Goal: Check status: Check status

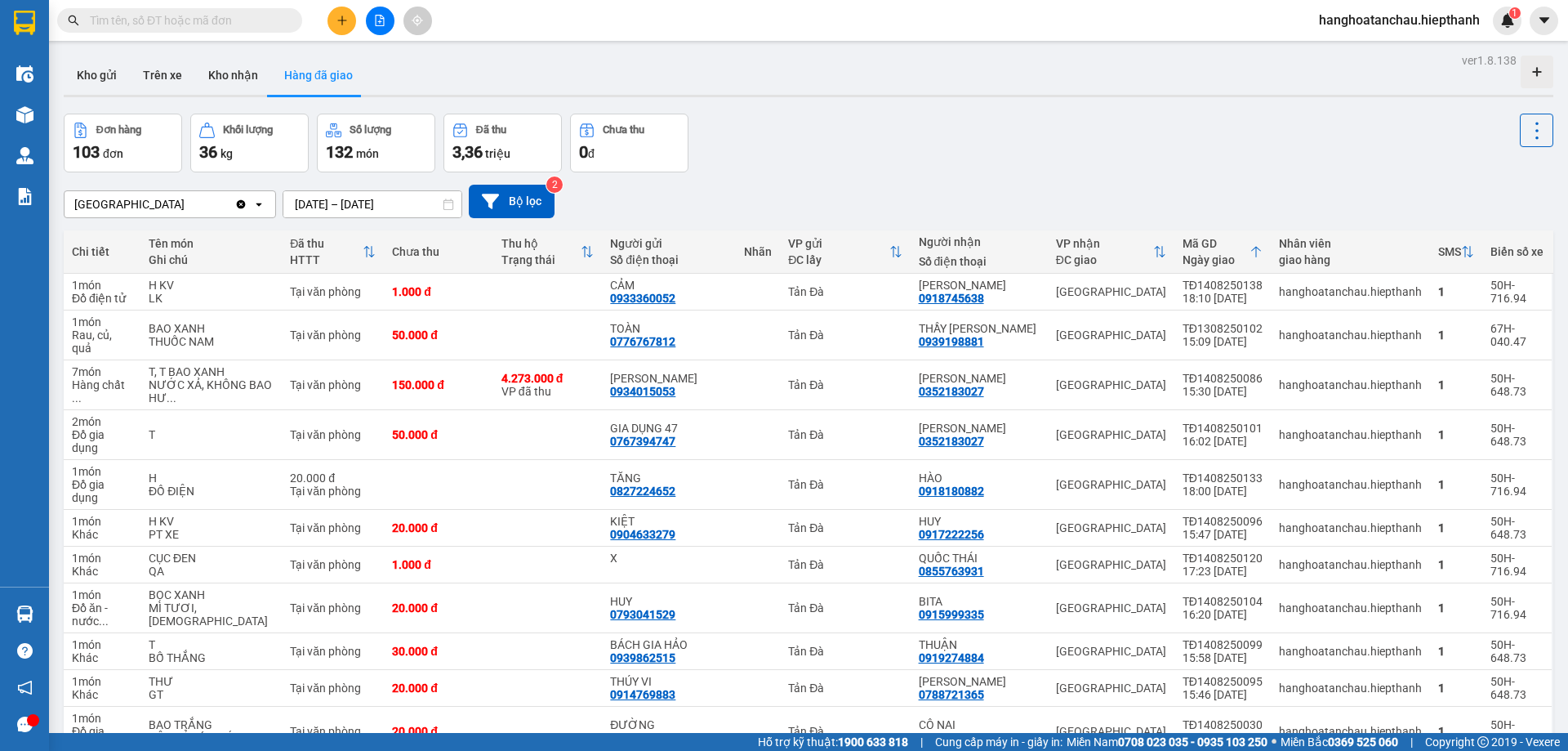
click at [940, 176] on div "Tân Châu Clear value open 15/08/2025 – 15/08/2025 Press the down arrow key to i…" at bounding box center [808, 201] width 1490 height 58
click at [868, 188] on div "Tân Châu Clear value open 15/08/2025 – 15/08/2025 Press the down arrow key to i…" at bounding box center [808, 201] width 1490 height 33
click at [869, 197] on div "Tân Châu Clear value open 15/08/2025 – 15/08/2025 Press the down arrow key to i…" at bounding box center [808, 201] width 1490 height 33
click at [233, 75] on button "Kho nhận" at bounding box center [233, 76] width 76 height 40
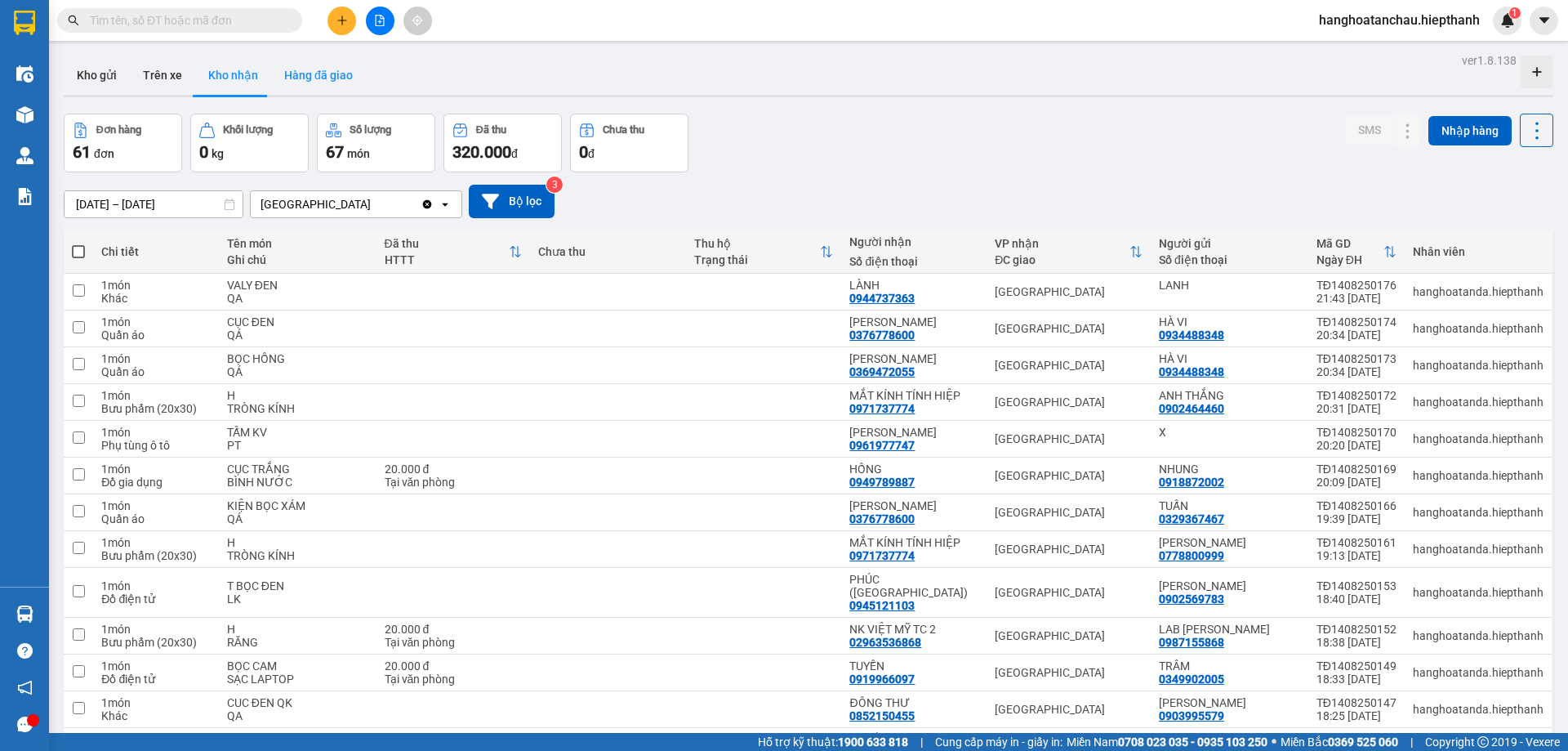
click at [327, 69] on button "Hàng đã giao" at bounding box center [318, 76] width 95 height 40
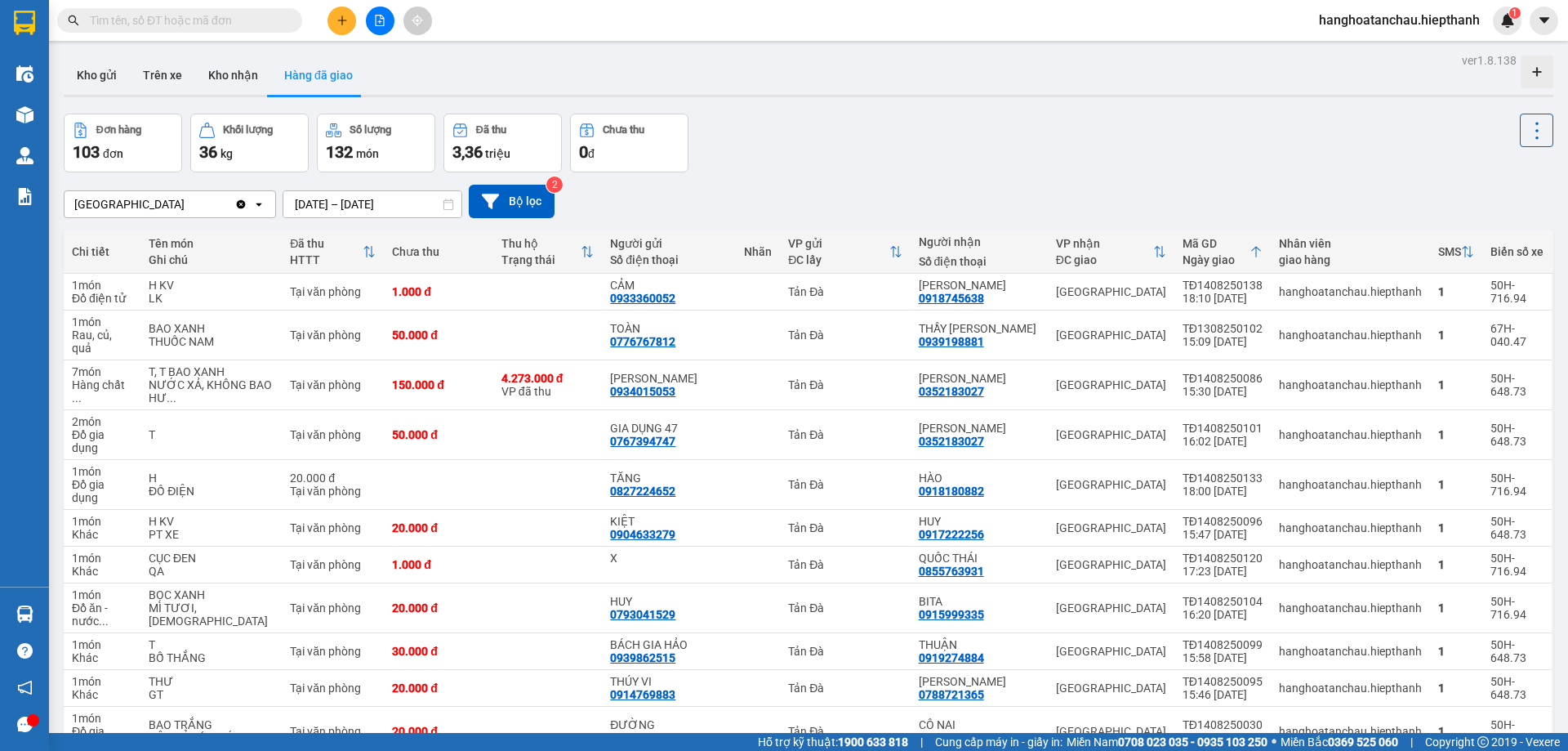
click at [826, 151] on div "Đơn hàng 103 đơn Khối lượng 36 kg Số lượng 132 món Đã thu 3,36 triệu Chưa thu 0…" at bounding box center [808, 142] width 1490 height 59
click at [854, 150] on div "Đơn hàng 103 đơn Khối lượng 36 kg Số lượng 132 món Đã thu 3,36 triệu Chưa thu 0…" at bounding box center [808, 142] width 1490 height 59
click at [1137, 145] on div "Đơn hàng 103 đơn Khối lượng 36 kg Số lượng 132 món Đã thu 3,36 triệu Chưa thu 0…" at bounding box center [808, 142] width 1490 height 59
click at [880, 170] on div "Đơn hàng 103 đơn Khối lượng 36 kg Số lượng 132 món Đã thu 3,36 triệu Chưa thu 0…" at bounding box center [808, 142] width 1490 height 59
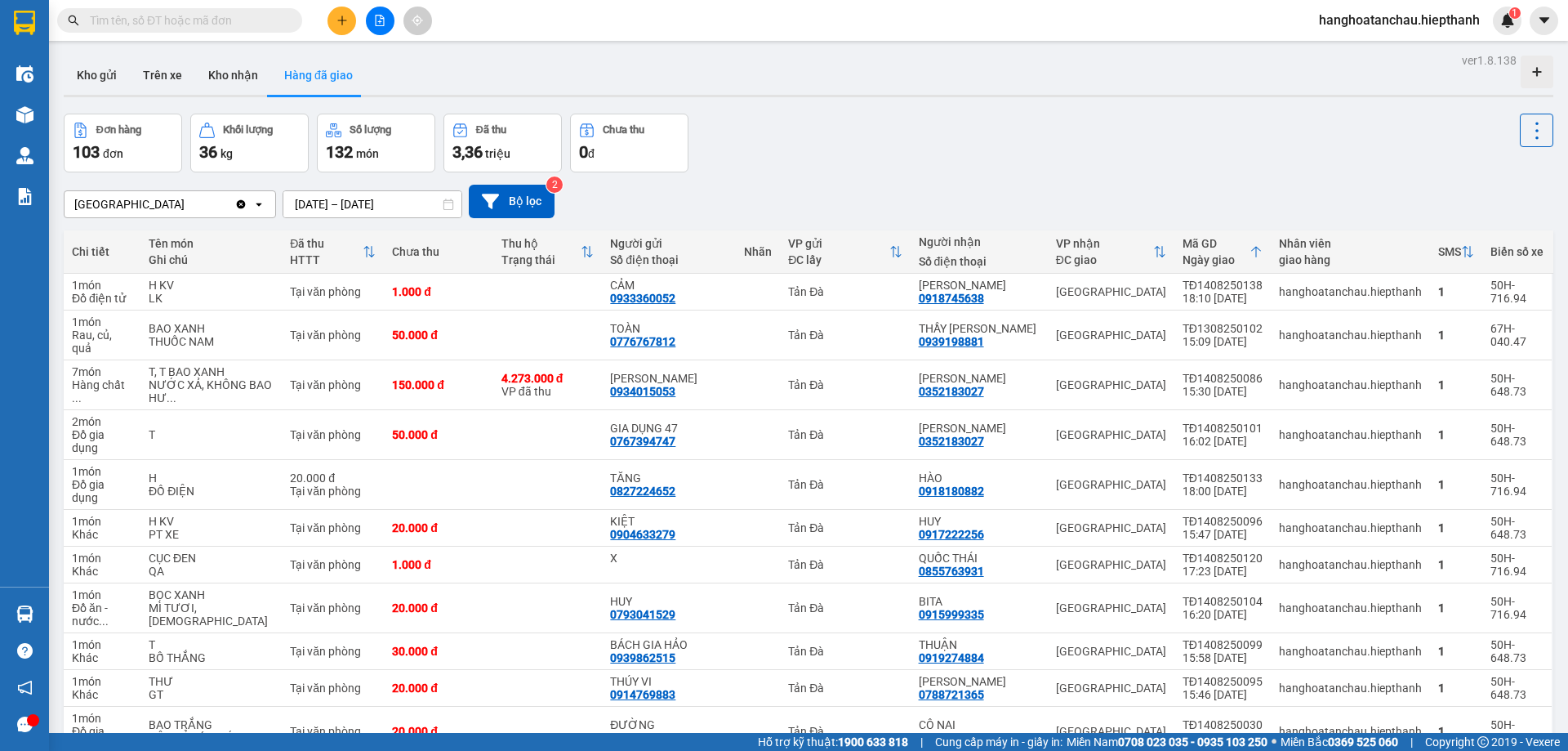
click at [883, 173] on div "Tân Châu Clear value open 15/08/2025 – 15/08/2025 Press the down arrow key to i…" at bounding box center [808, 201] width 1490 height 58
click at [884, 173] on div "Tân Châu Clear value open 15/08/2025 – 15/08/2025 Press the down arrow key to i…" at bounding box center [808, 201] width 1490 height 58
click at [848, 131] on div "Đơn hàng 103 đơn Khối lượng 36 kg Số lượng 132 món Đã thu 3,36 triệu Chưa thu 0…" at bounding box center [808, 142] width 1490 height 59
click at [373, 14] on button at bounding box center [380, 21] width 29 height 29
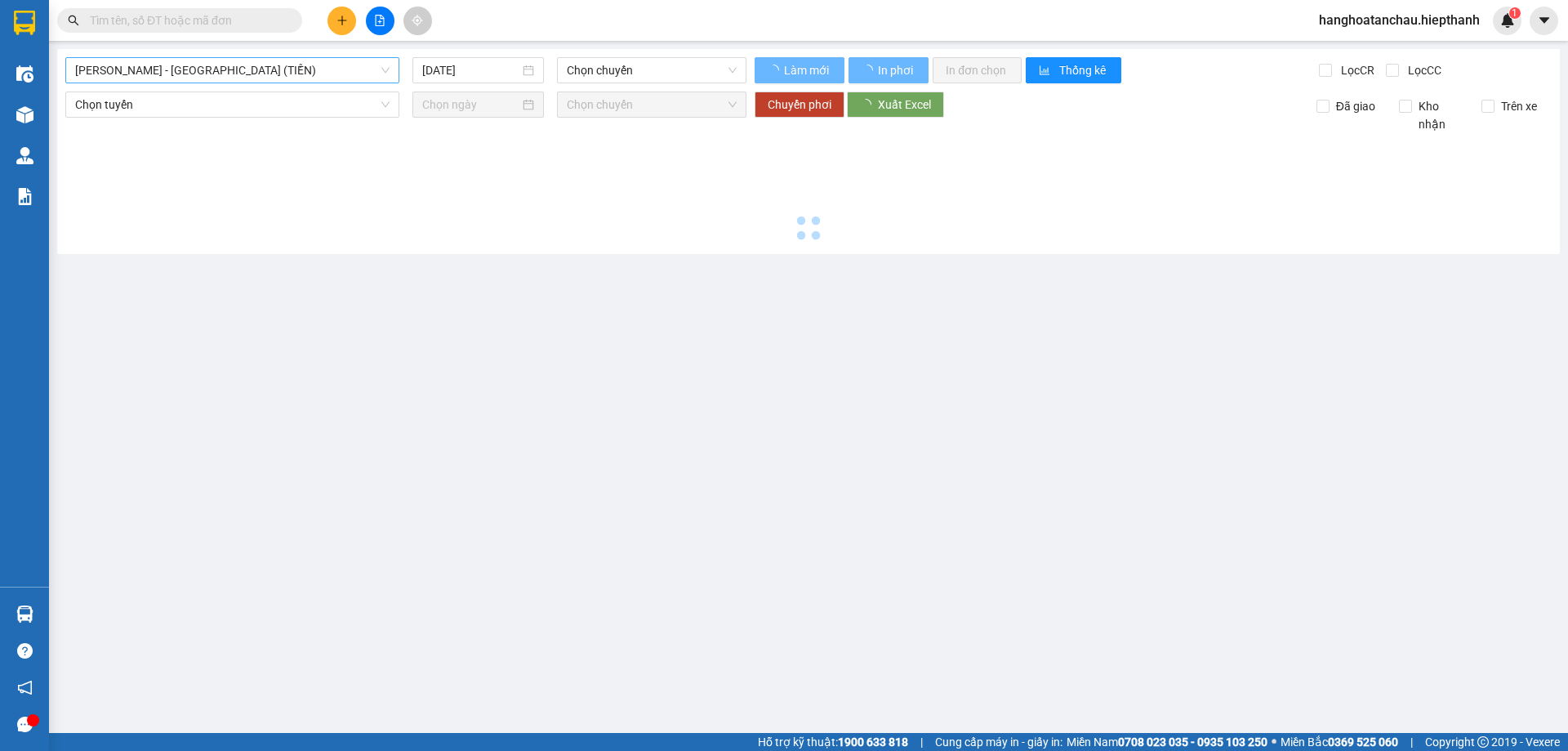
click at [232, 70] on span "Hồ Chí Minh - Tân Châu (TIỀN)" at bounding box center [232, 69] width 315 height 24
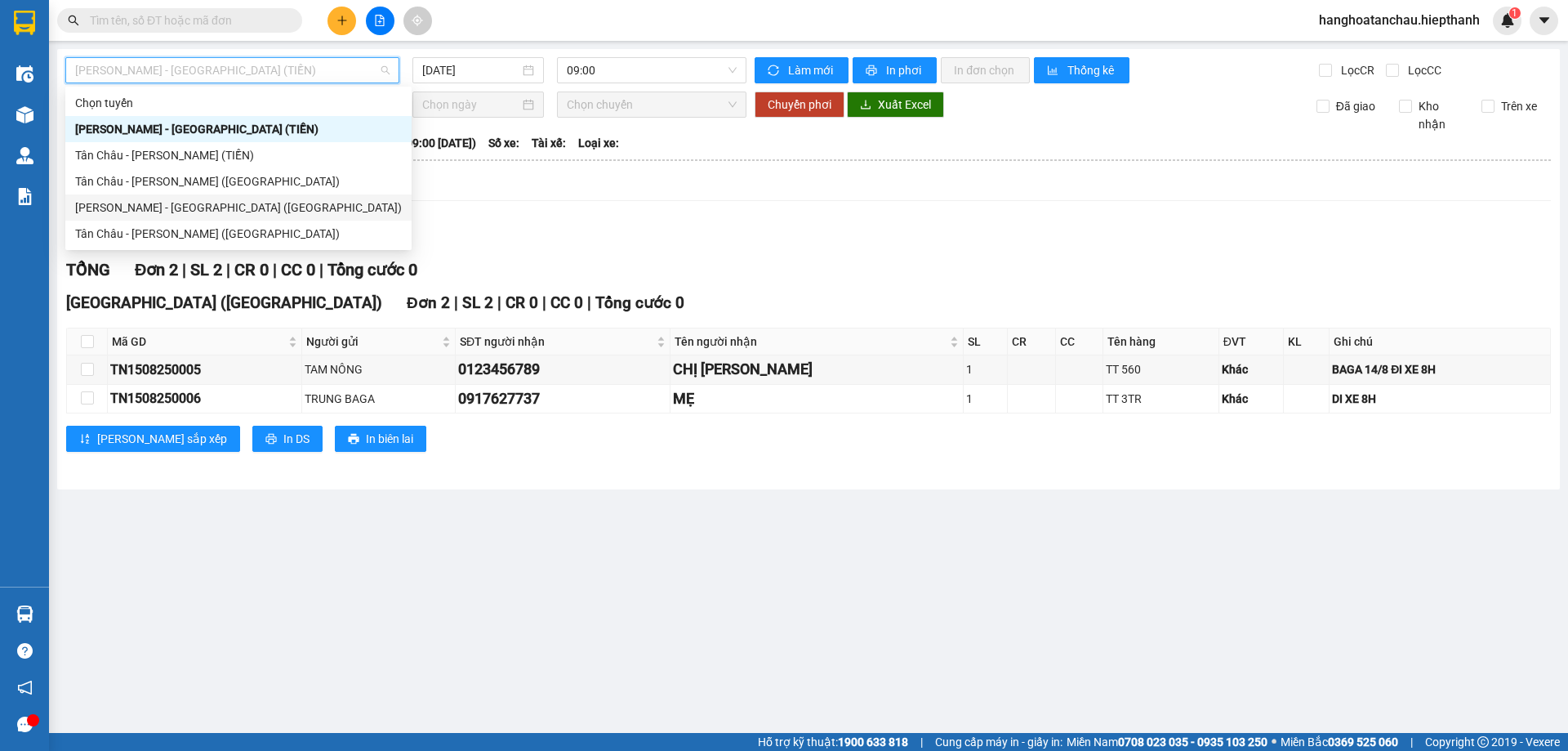
click at [261, 206] on div "Hồ Chí Minh - Tân Châu (Giường)" at bounding box center [238, 207] width 327 height 18
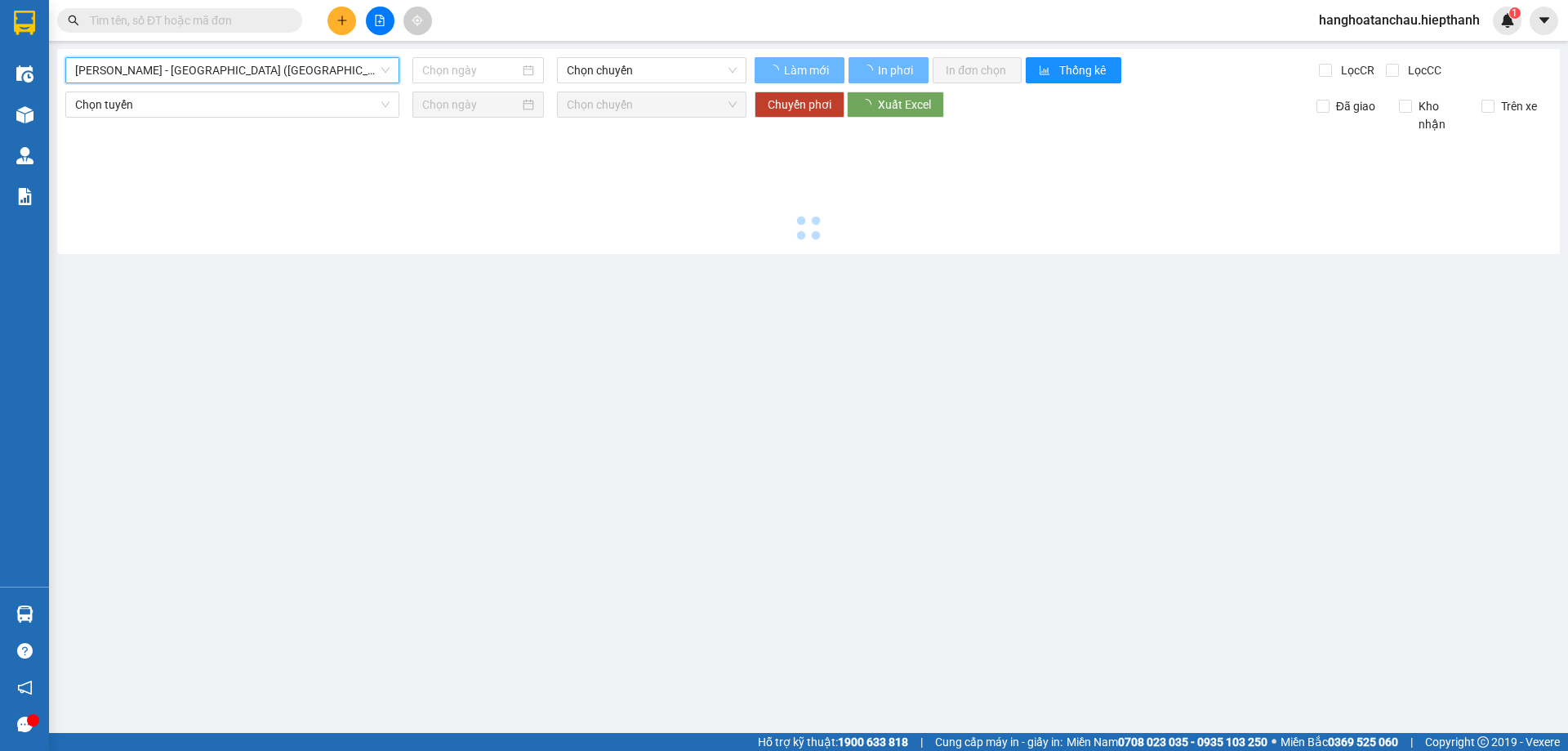
type input "15/08/2025"
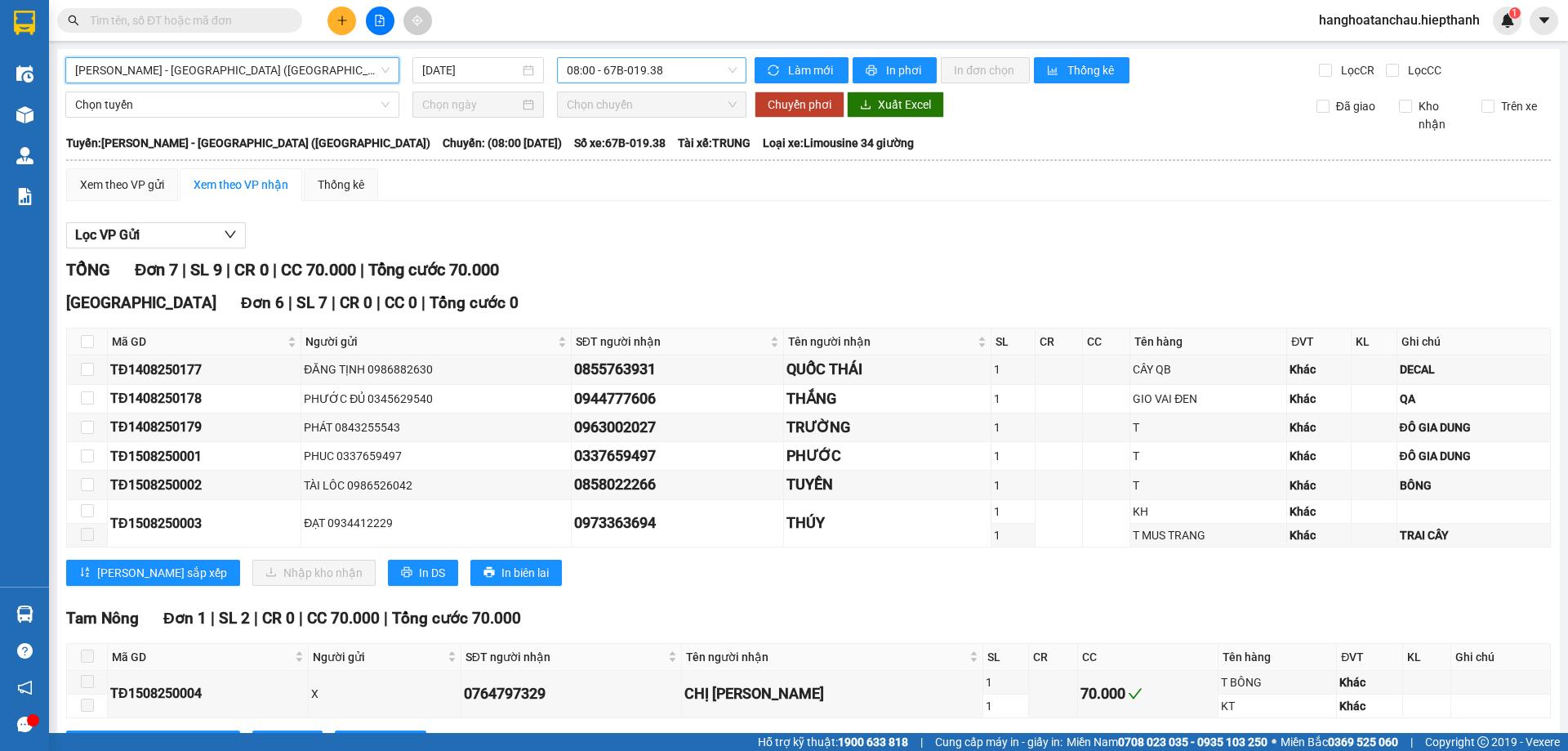
click at [642, 66] on span "08:00 - 67B-019.38" at bounding box center [652, 69] width 170 height 24
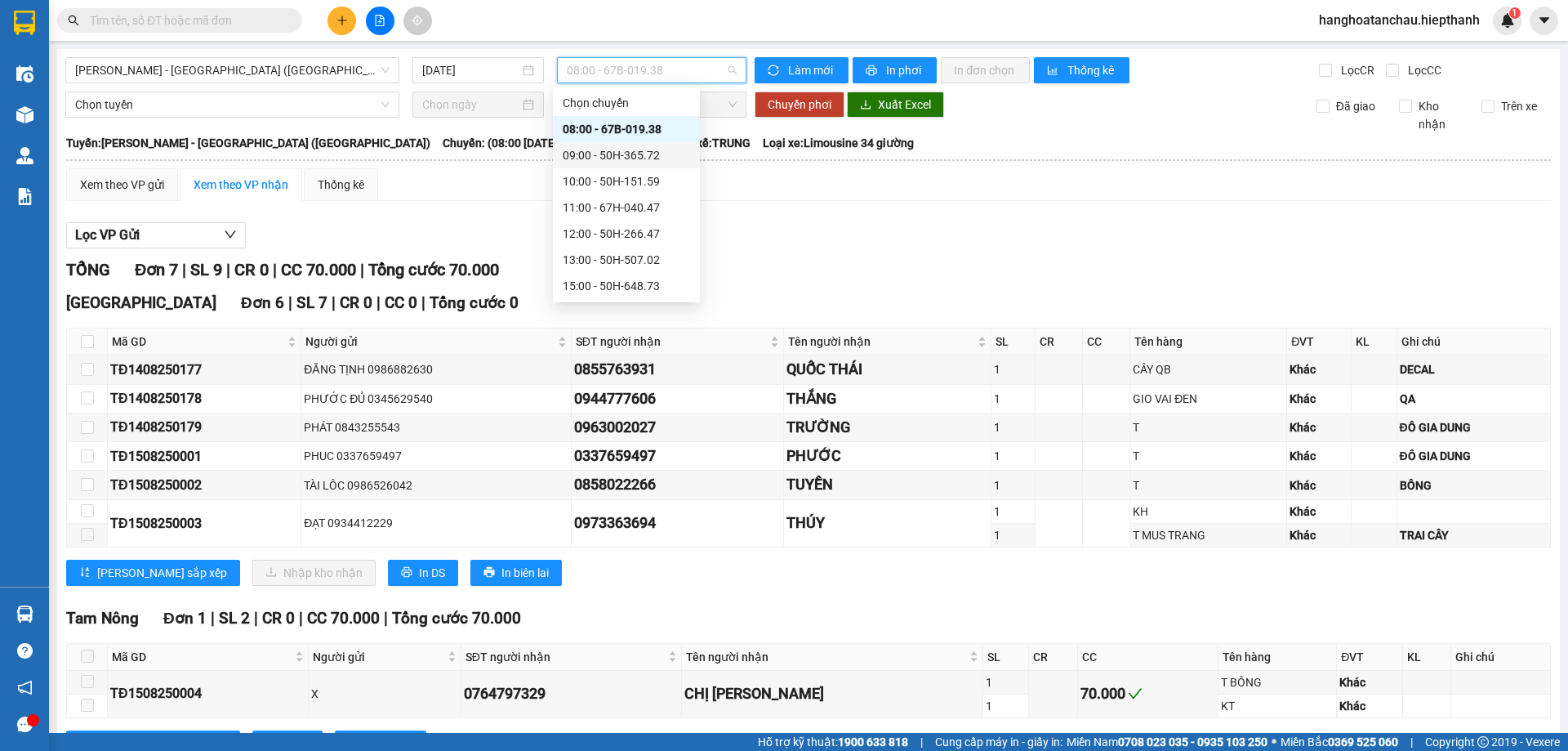
click at [618, 149] on div "09:00 - 50H-365.72" at bounding box center [625, 155] width 127 height 18
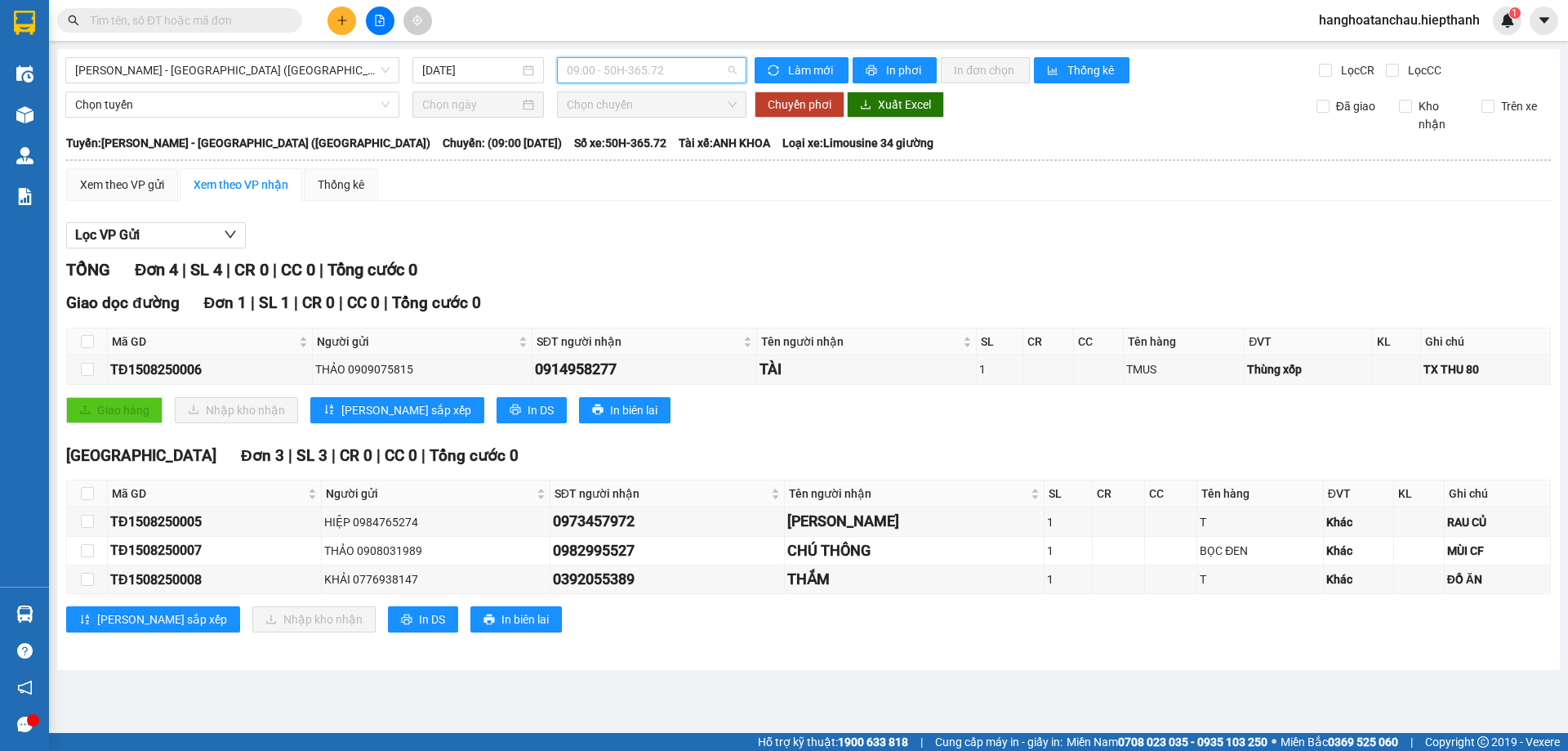
click at [642, 66] on span "09:00 - 50H-365.72" at bounding box center [652, 69] width 170 height 24
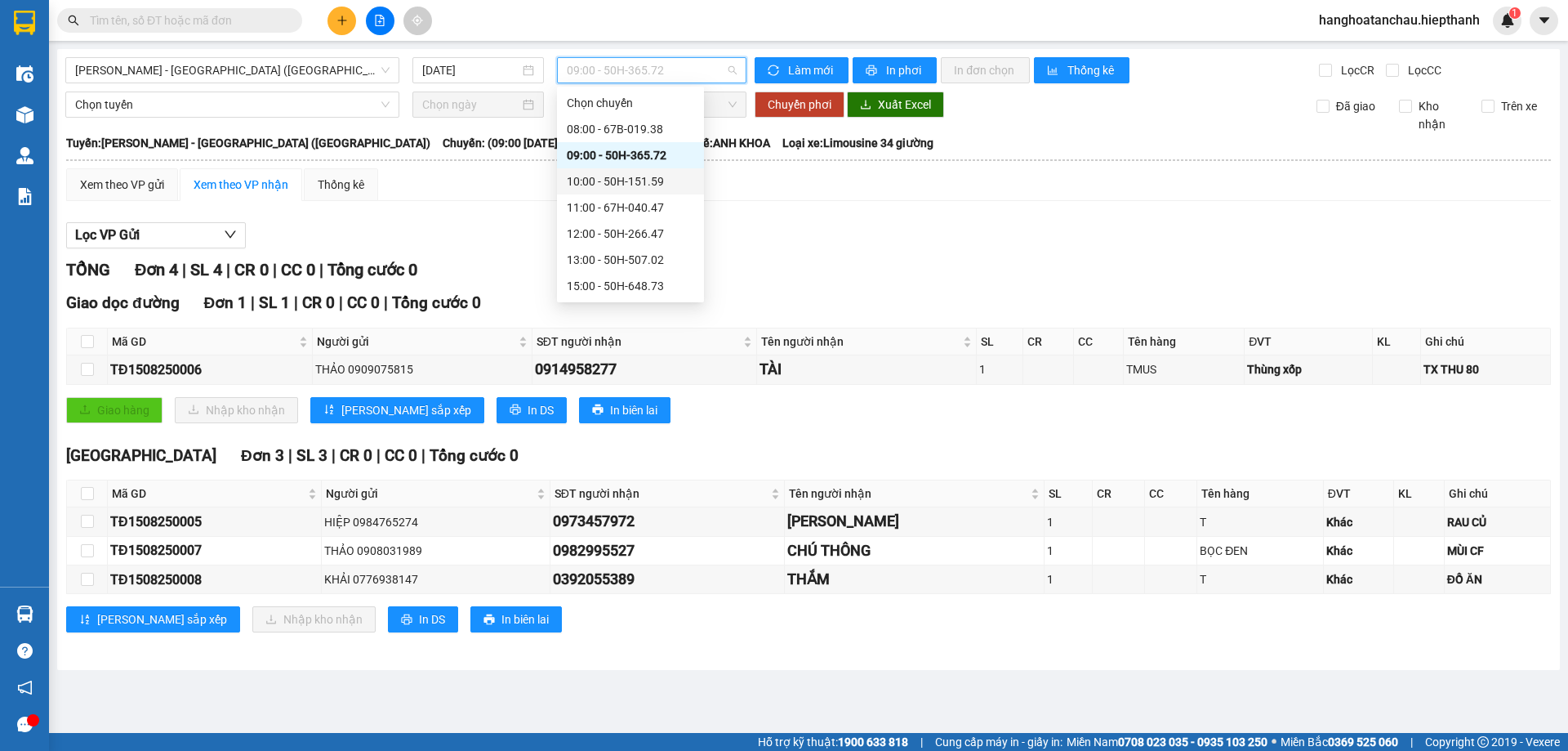
click at [643, 179] on div "10:00 - 50H-151.59" at bounding box center [630, 181] width 127 height 18
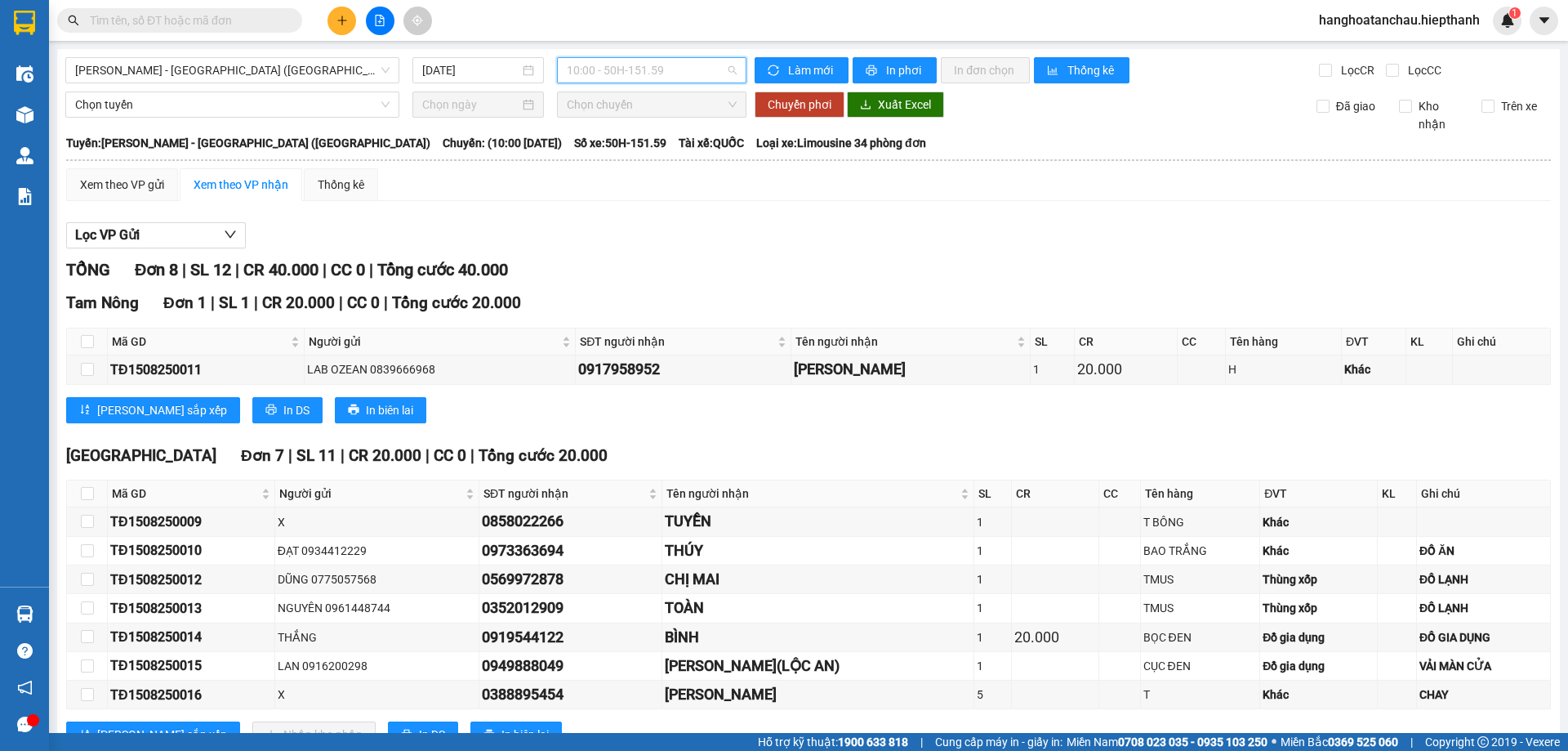
click at [656, 64] on span "10:00 - 50H-151.59" at bounding box center [652, 69] width 170 height 24
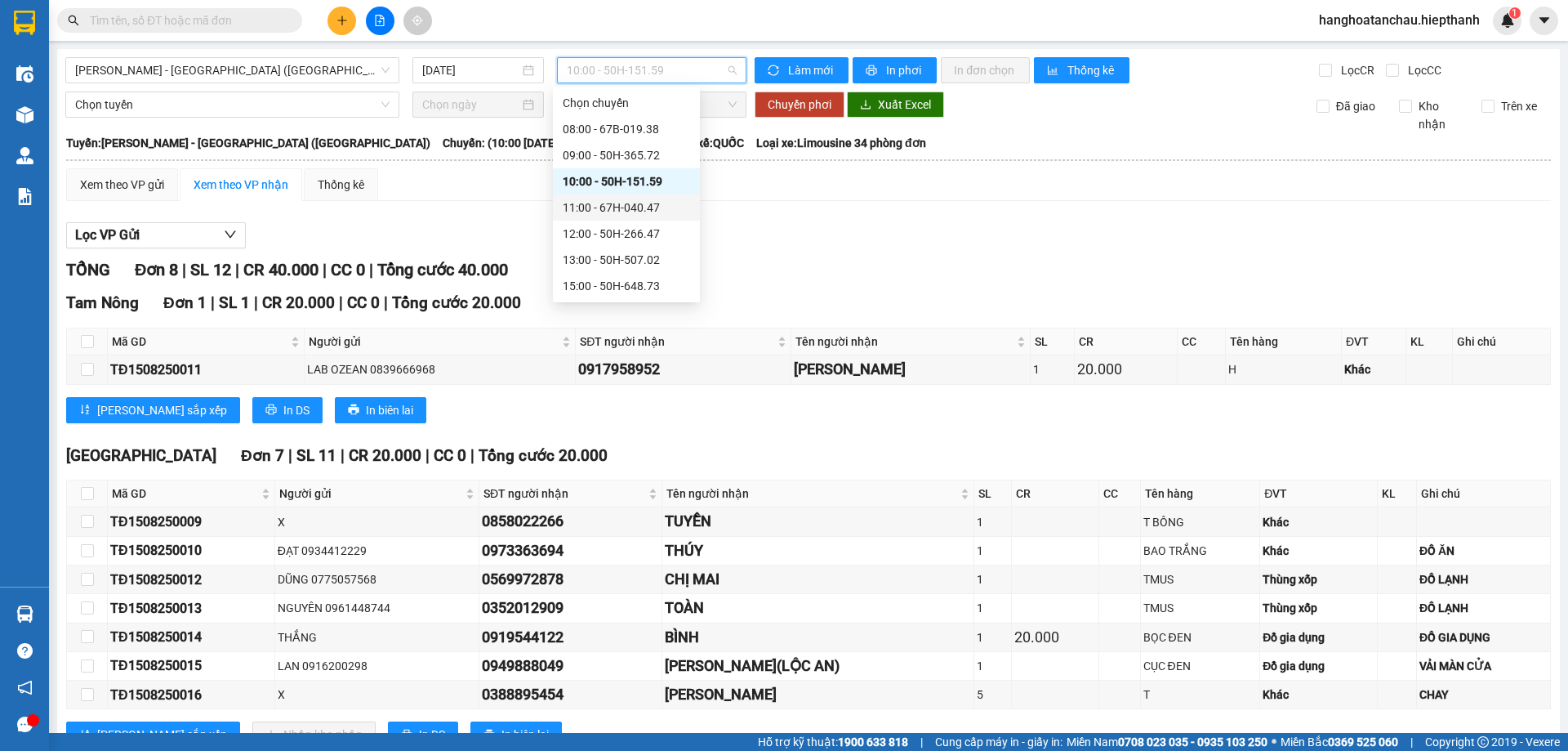
click at [642, 209] on div "11:00 - 67H-040.47" at bounding box center [625, 207] width 127 height 18
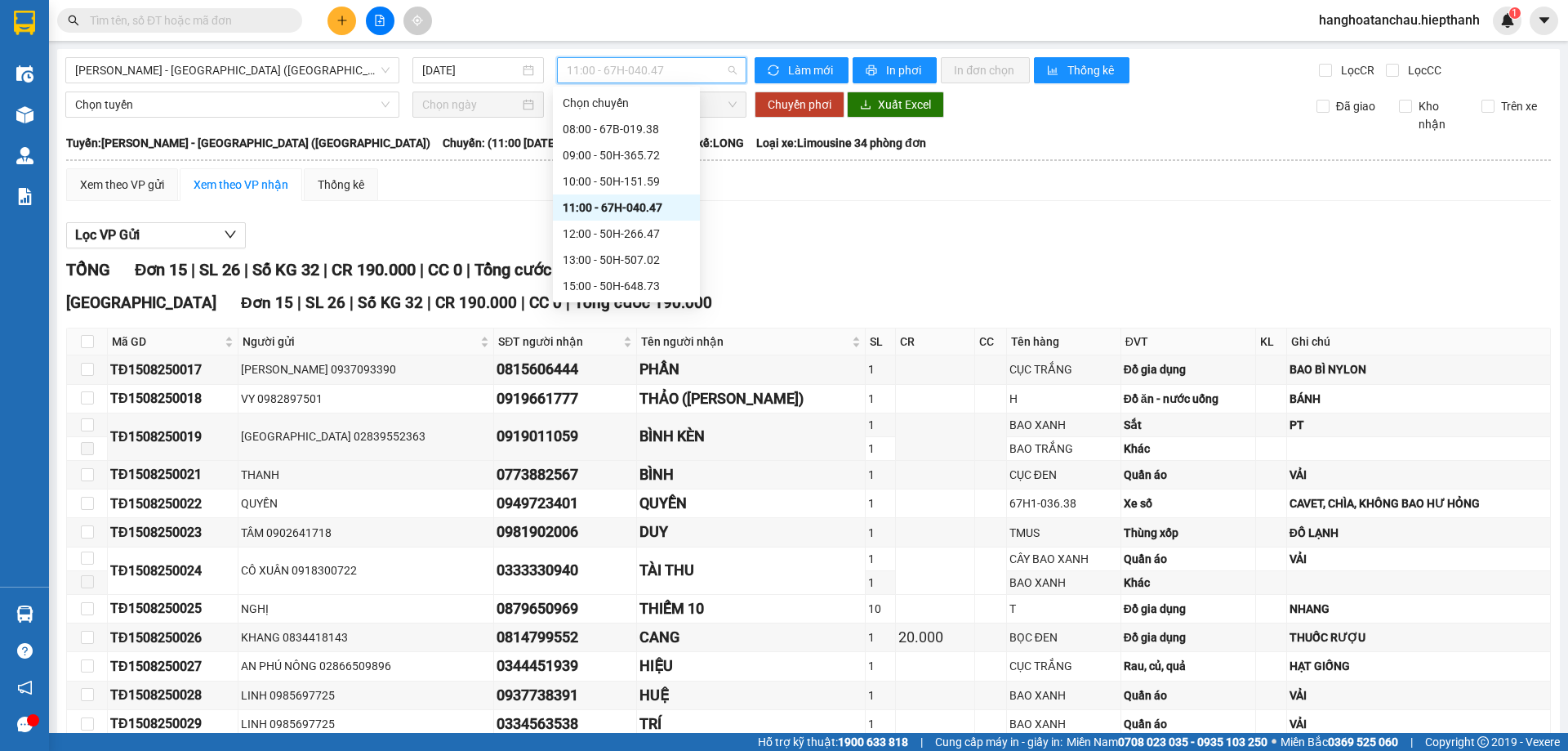
click at [653, 70] on span "11:00 - 67H-040.47" at bounding box center [652, 69] width 170 height 24
click at [624, 224] on div "12:00 - 50H-266.47" at bounding box center [625, 234] width 127 height 18
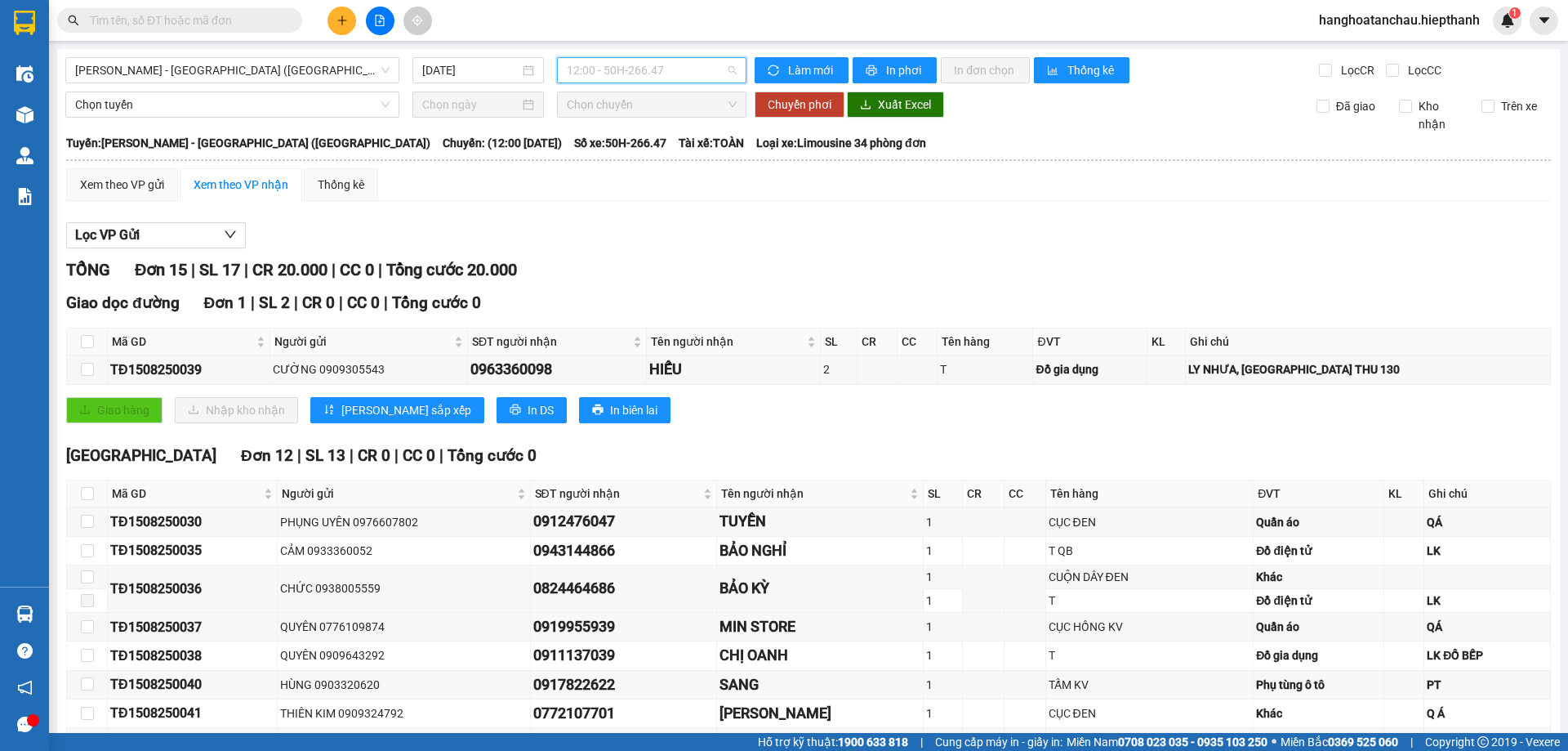
click at [647, 62] on span "12:00 - 50H-266.47" at bounding box center [652, 69] width 170 height 24
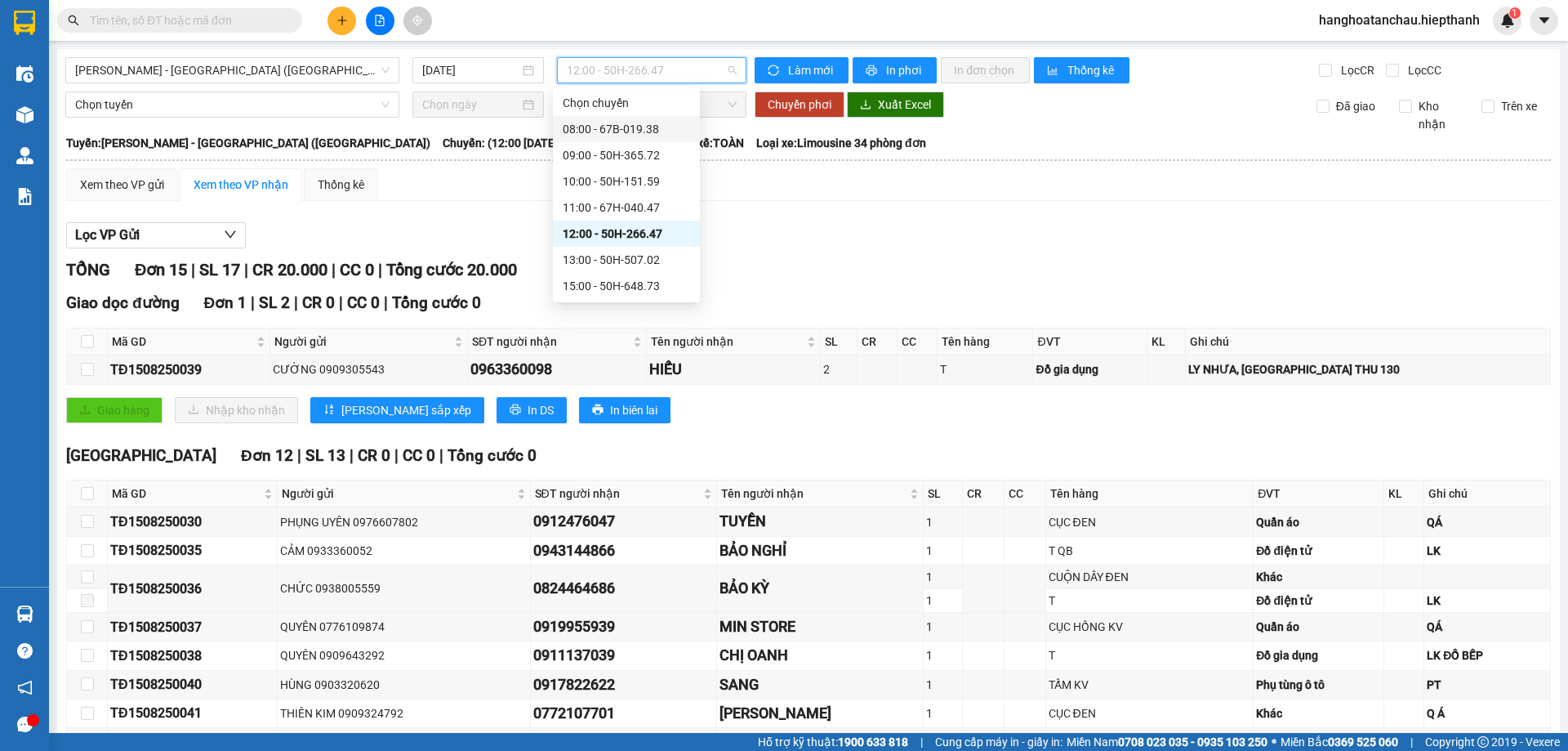
click at [641, 129] on div "08:00 - 67B-019.38" at bounding box center [625, 129] width 127 height 18
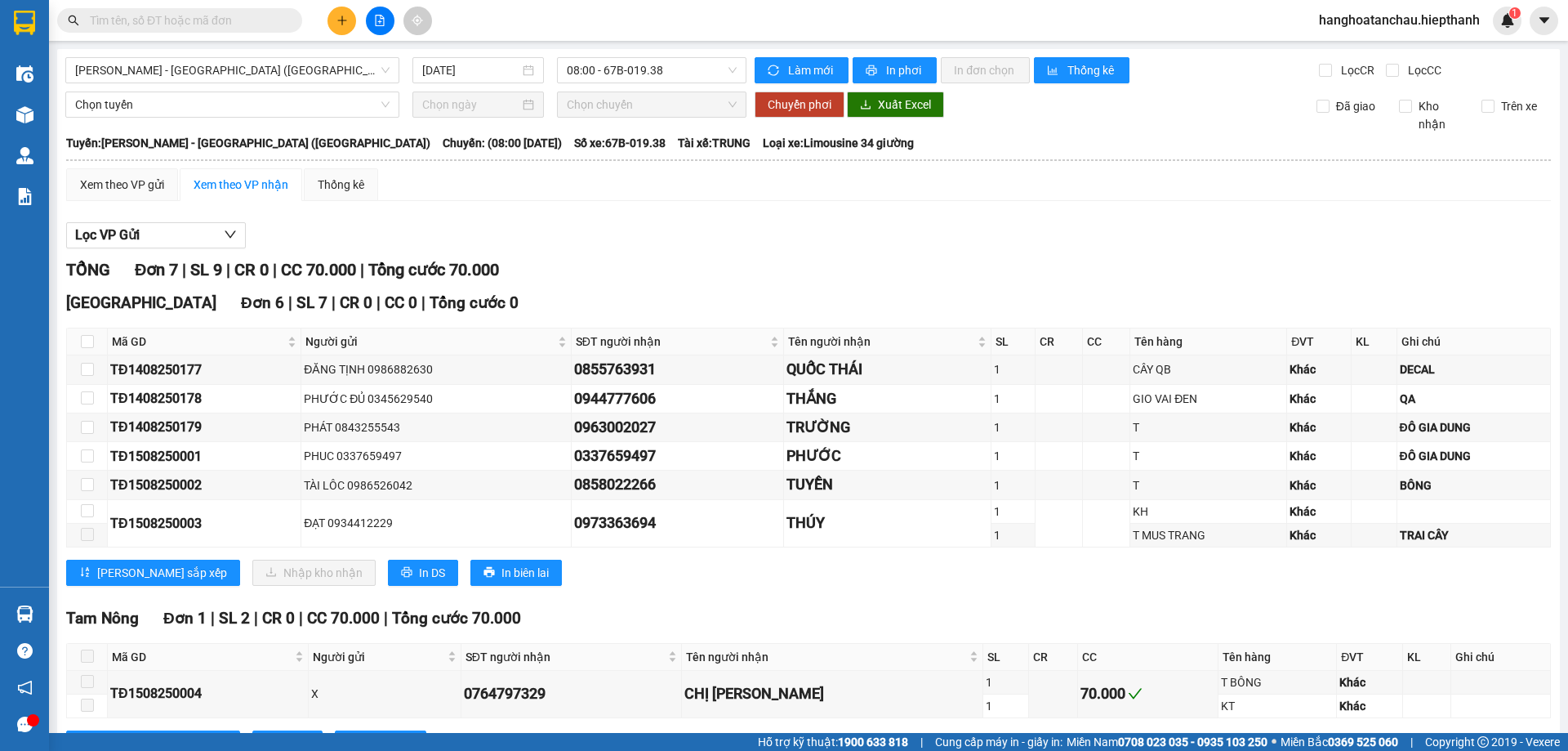
click at [725, 286] on div "TỔNG Đơn 7 | SL 9 | CR 0 | CC 70.000 | Tổng cước 70.000 Tân Châu Đơn 6 | SL 7 |…" at bounding box center [808, 517] width 1485 height 519
click at [419, 571] on span "In DS" at bounding box center [432, 572] width 26 height 18
click at [648, 68] on span "08:00 - 67B-019.38" at bounding box center [652, 69] width 170 height 24
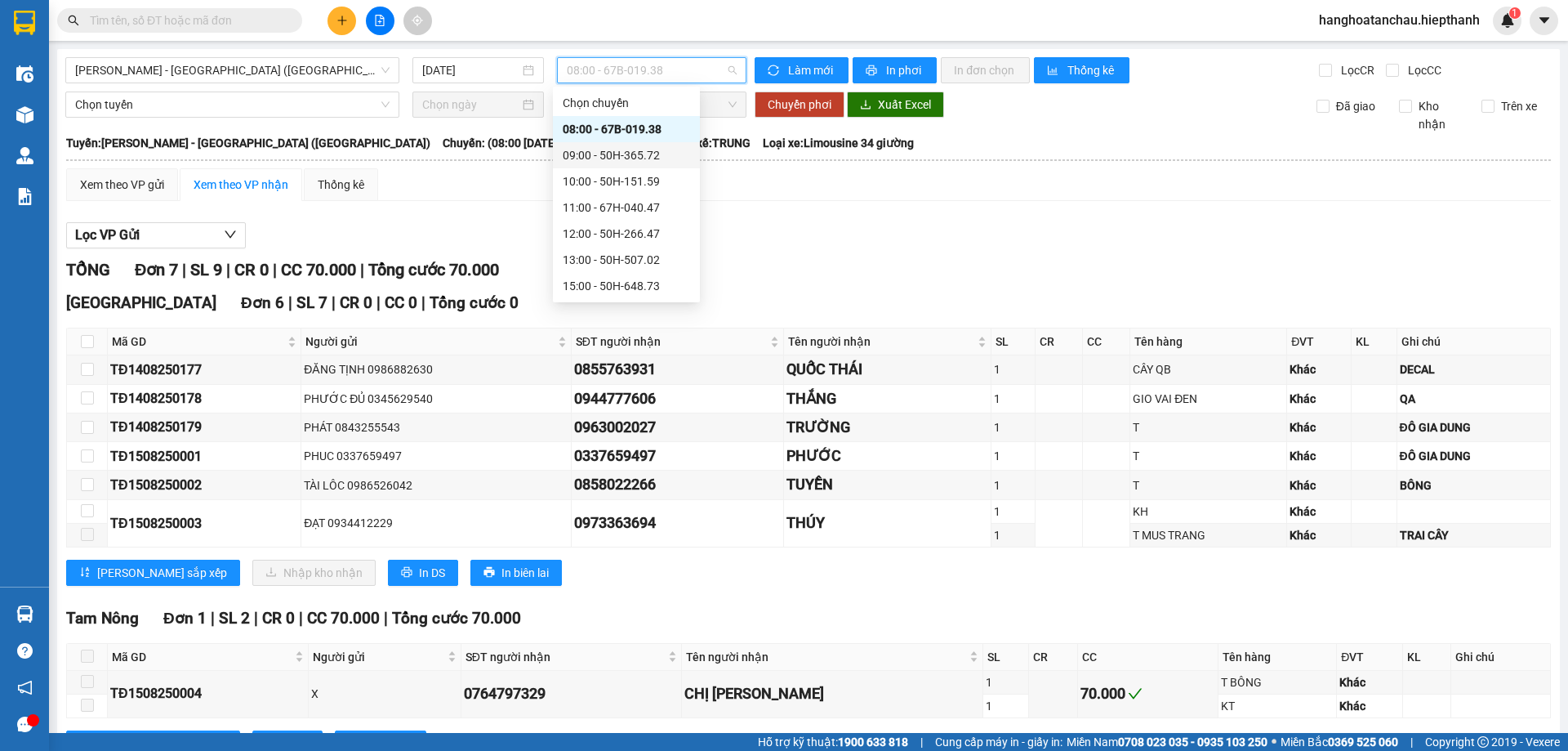
click at [650, 152] on div "09:00 - 50H-365.72" at bounding box center [625, 155] width 127 height 18
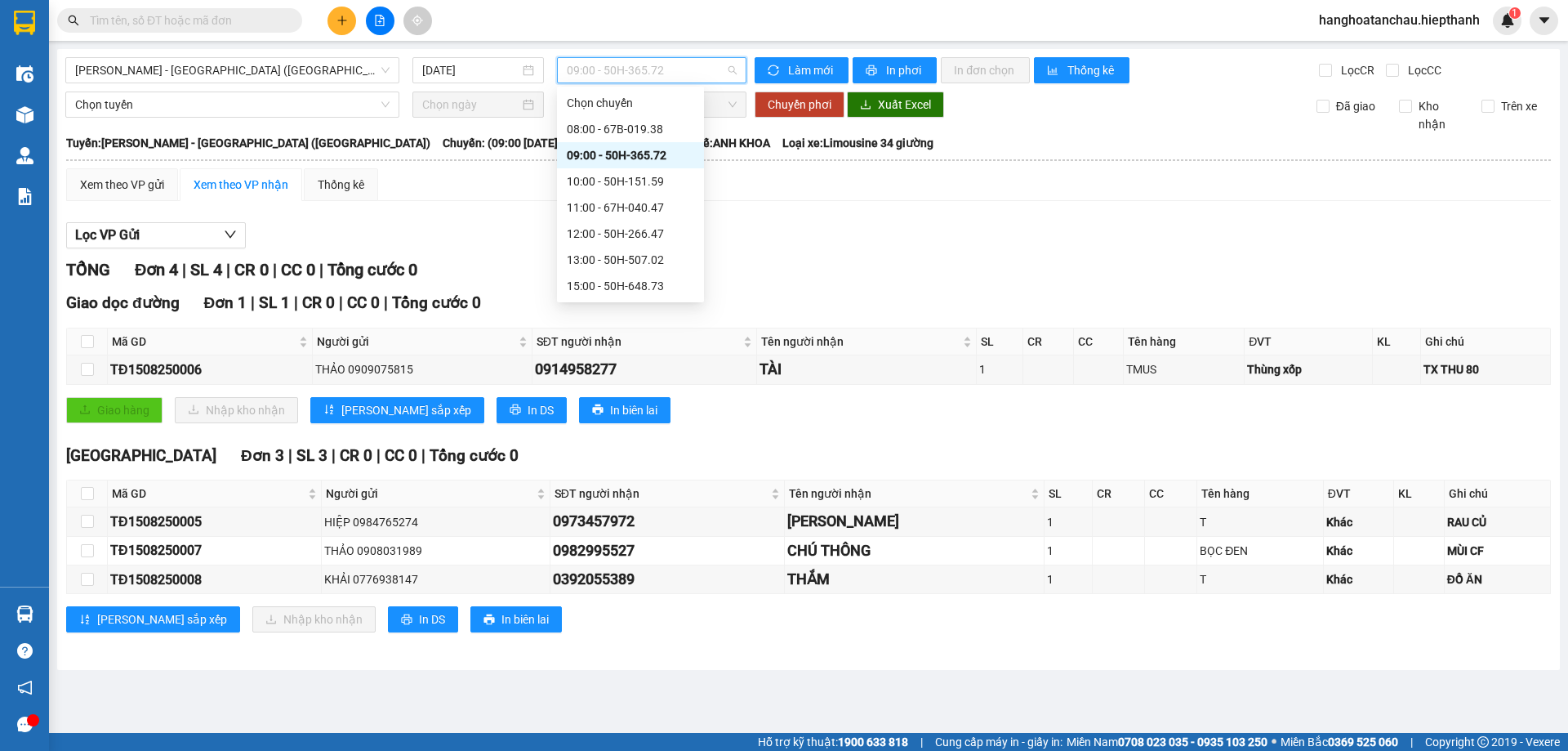
click at [660, 67] on span "09:00 - 50H-365.72" at bounding box center [652, 69] width 170 height 24
click at [653, 177] on div "10:00 - 50H-151.59" at bounding box center [630, 181] width 127 height 18
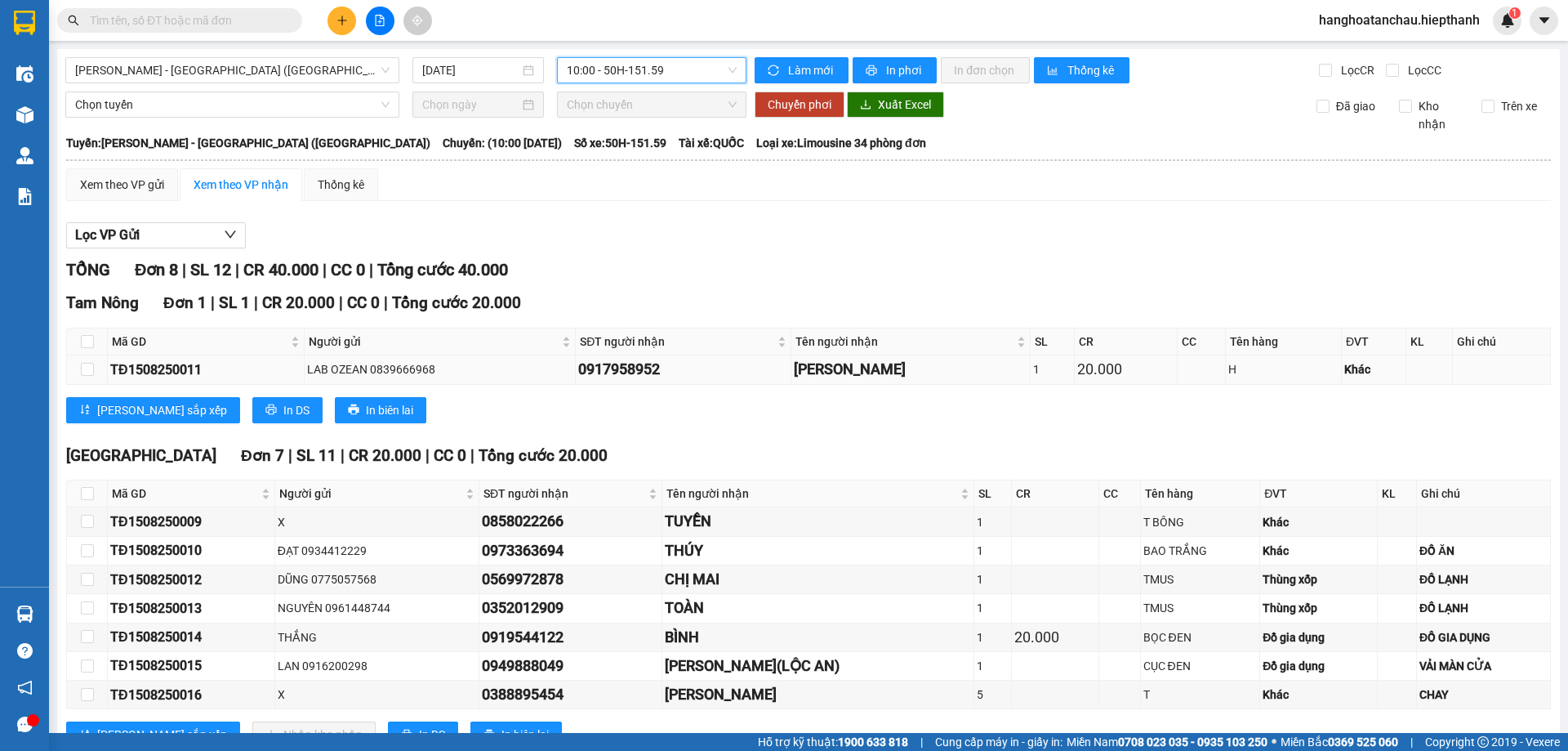
scroll to position [60, 0]
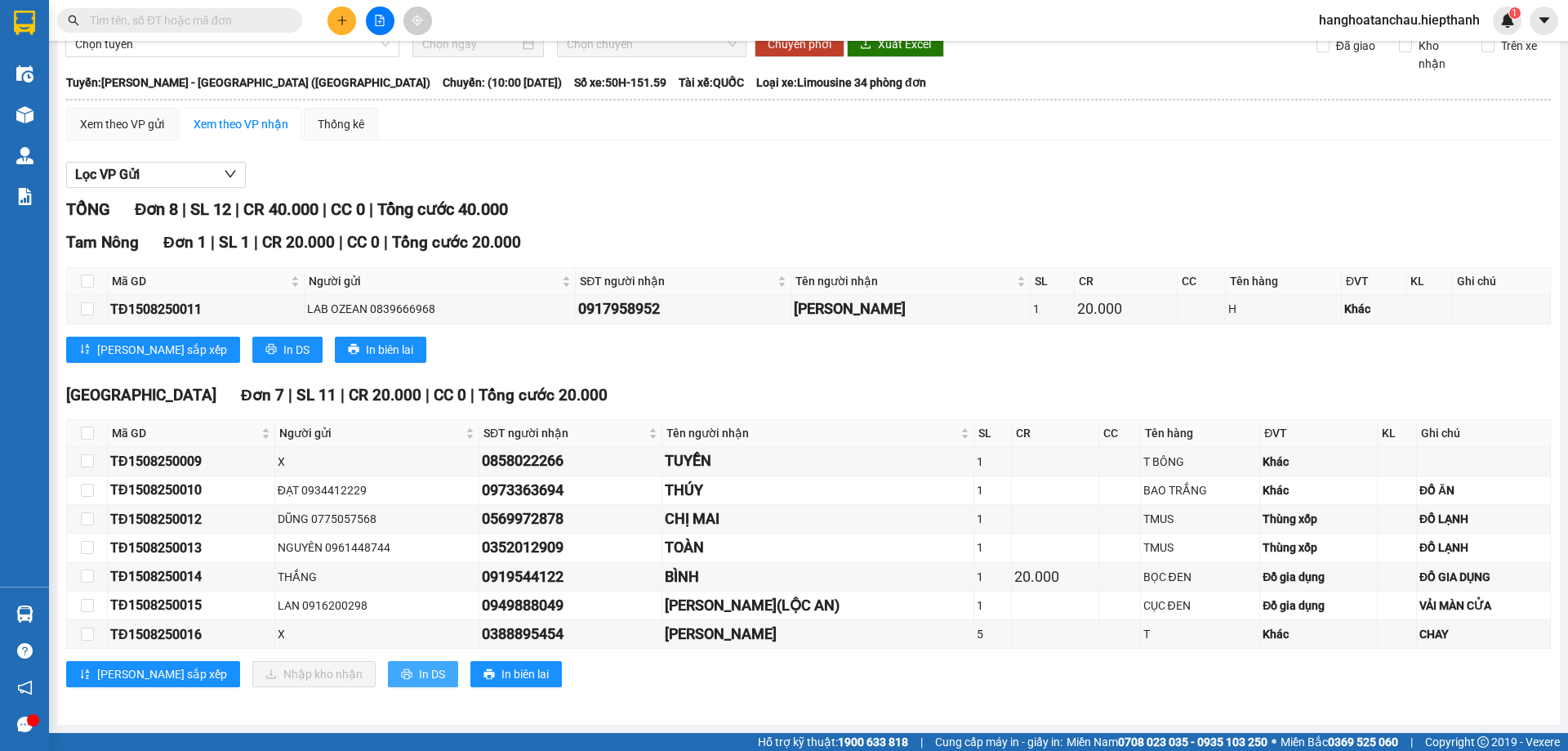
click at [419, 673] on span "In DS" at bounding box center [432, 674] width 26 height 18
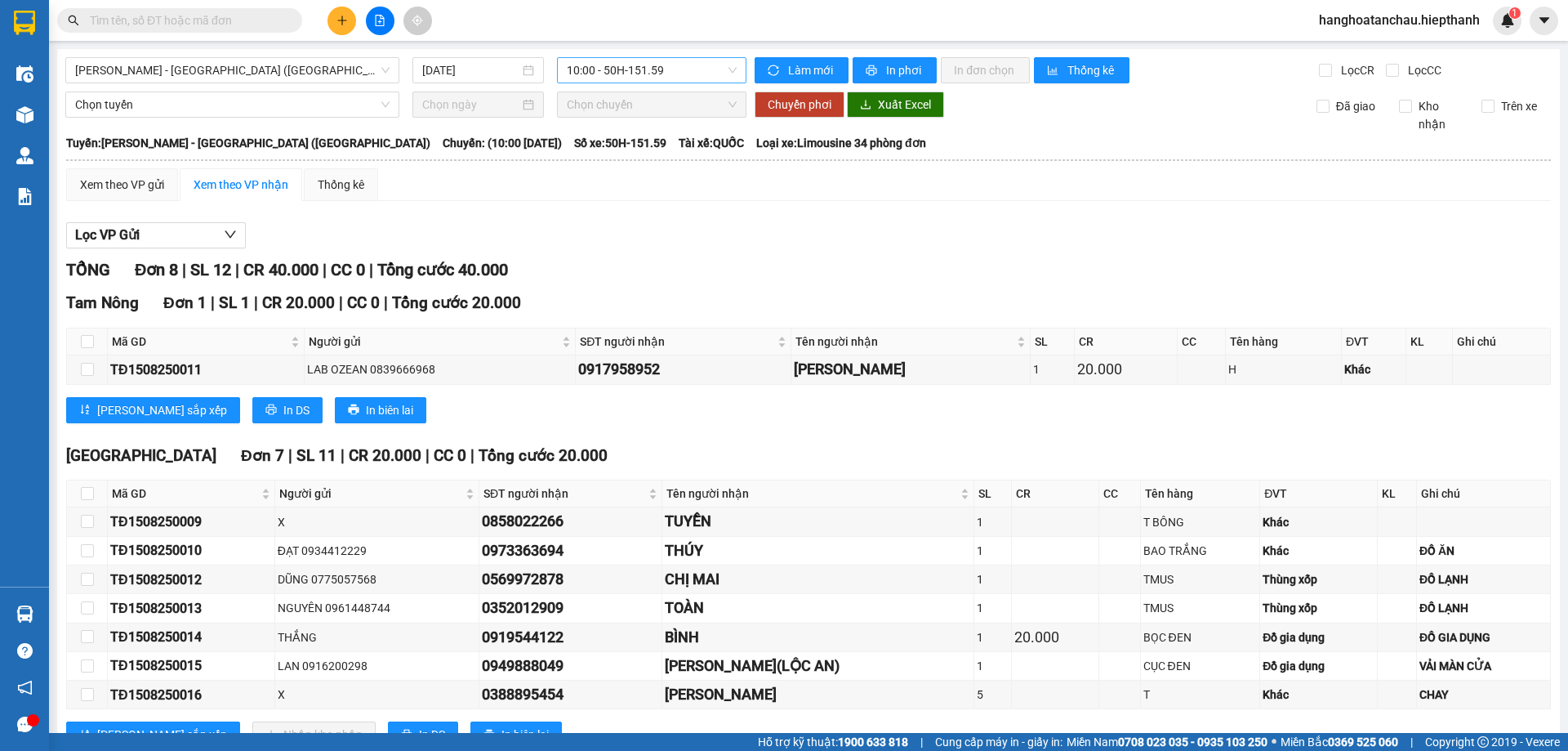
click at [665, 72] on span "10:00 - 50H-151.59" at bounding box center [652, 69] width 170 height 24
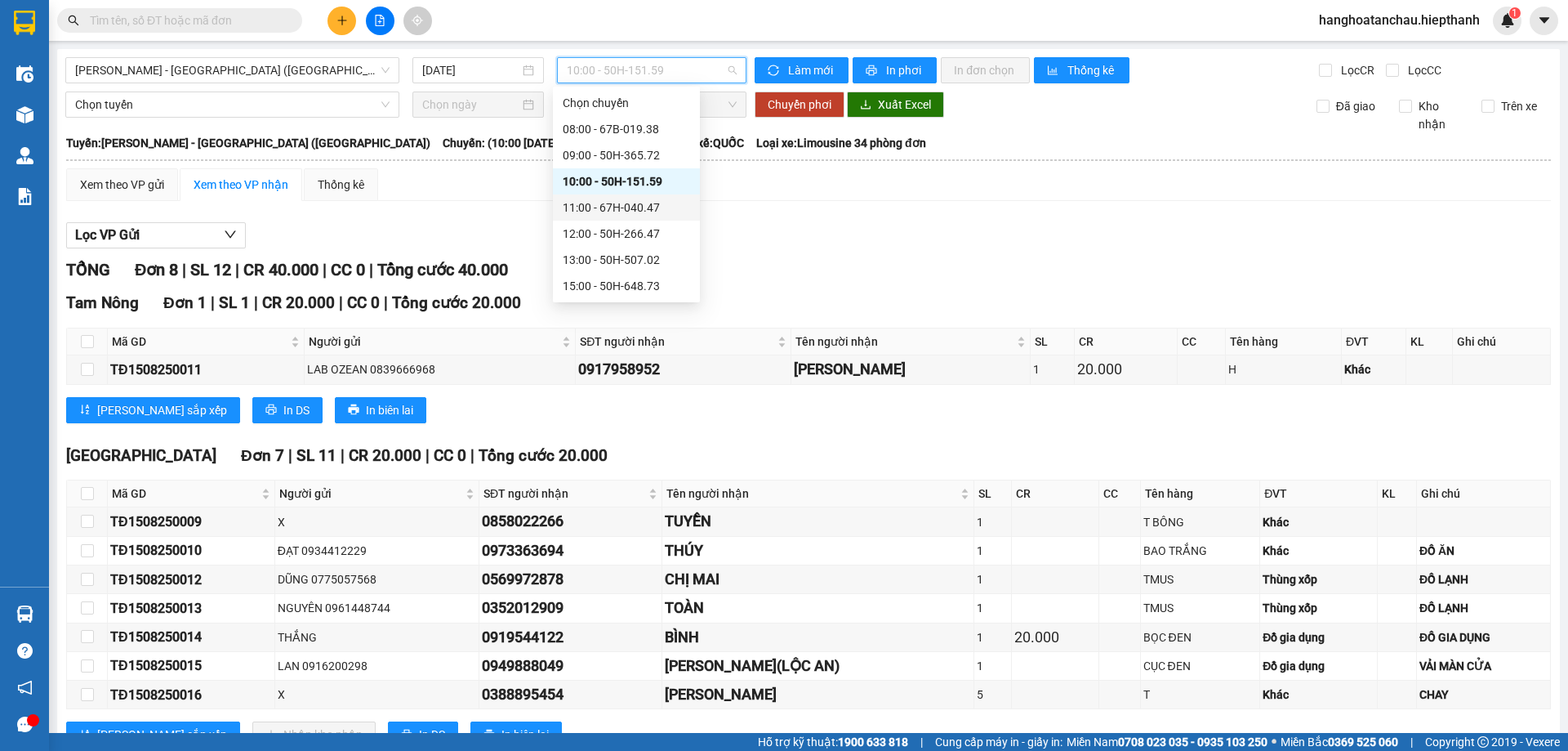
click at [646, 201] on div "11:00 - 67H-040.47" at bounding box center [625, 207] width 127 height 18
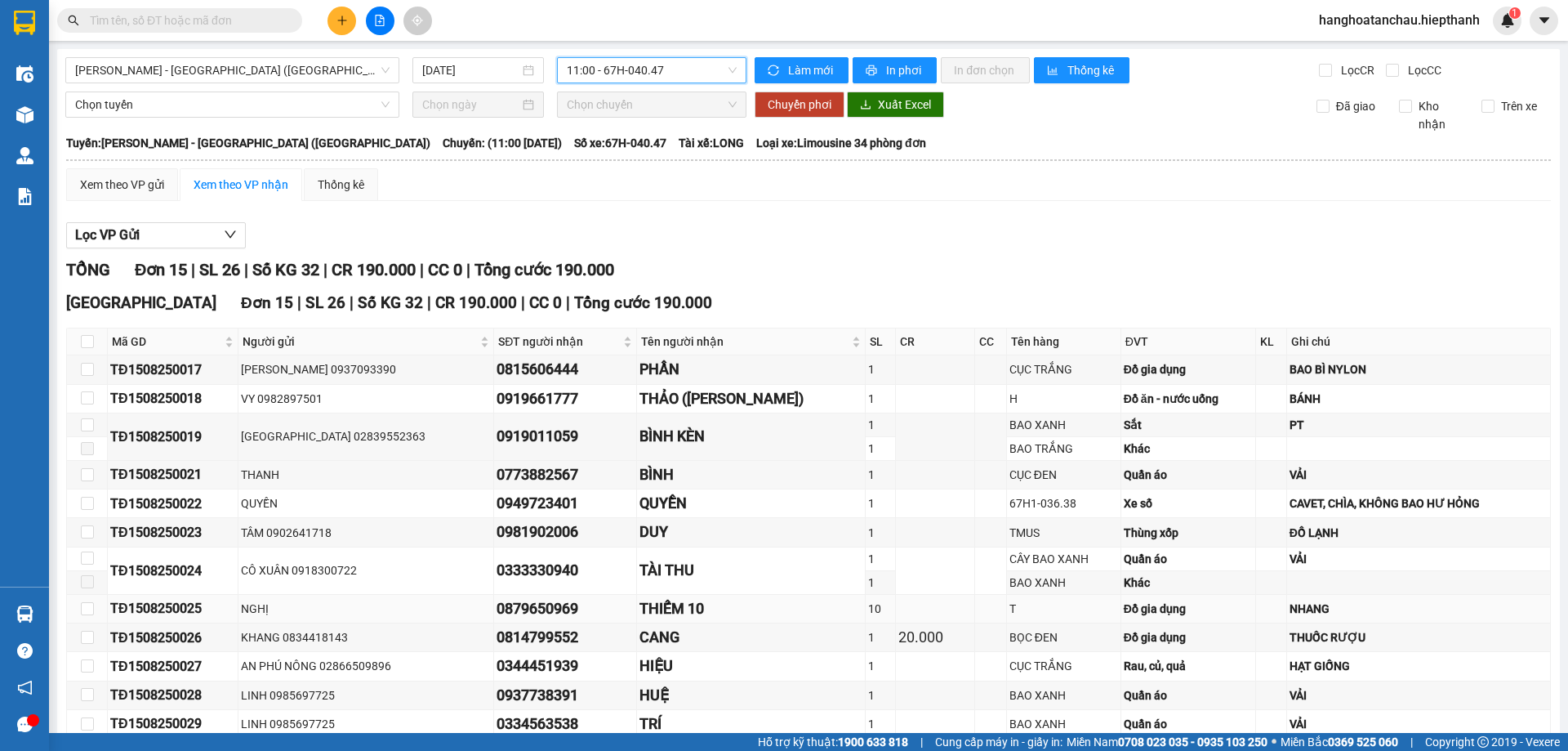
scroll to position [177, 0]
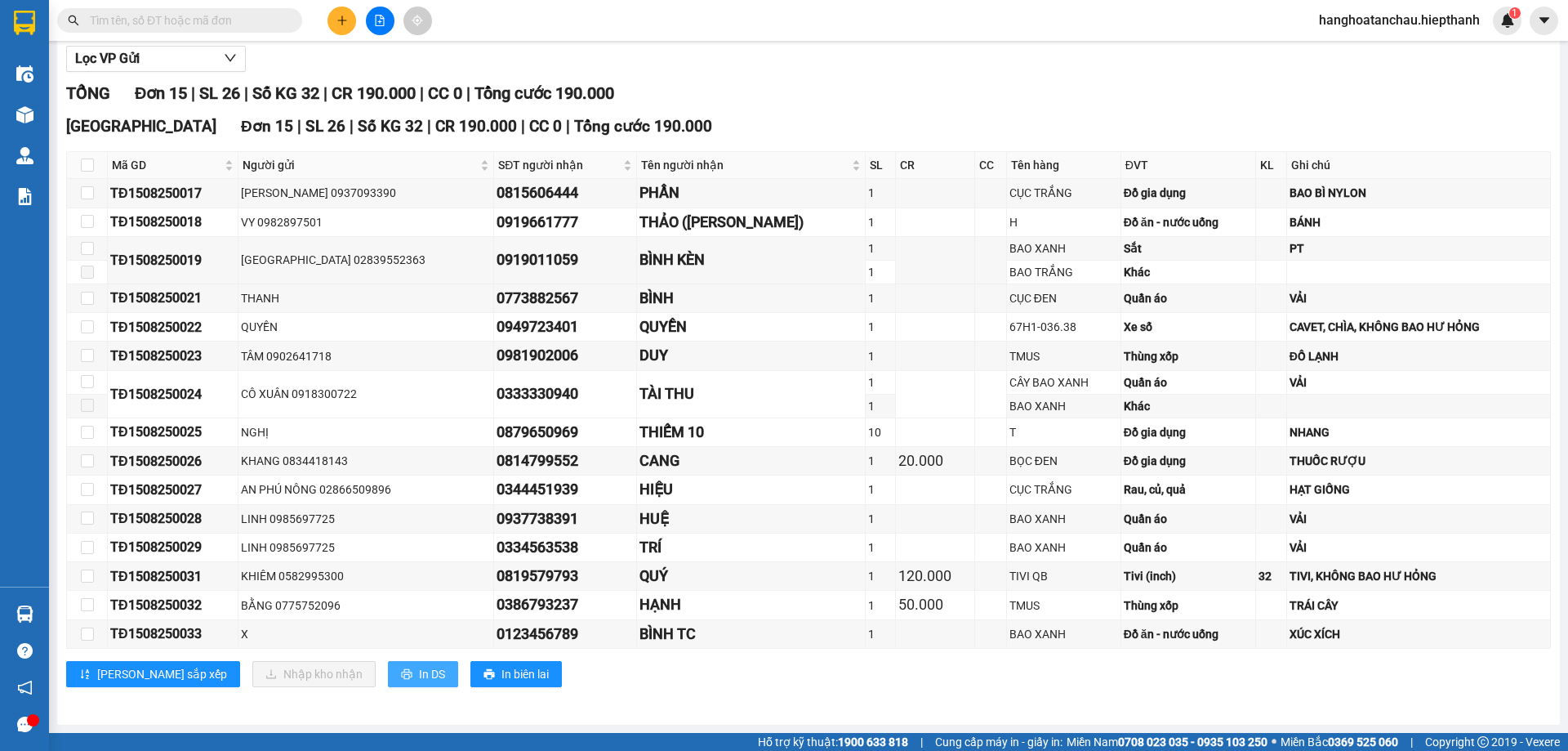
click at [419, 675] on span "In DS" at bounding box center [432, 674] width 26 height 18
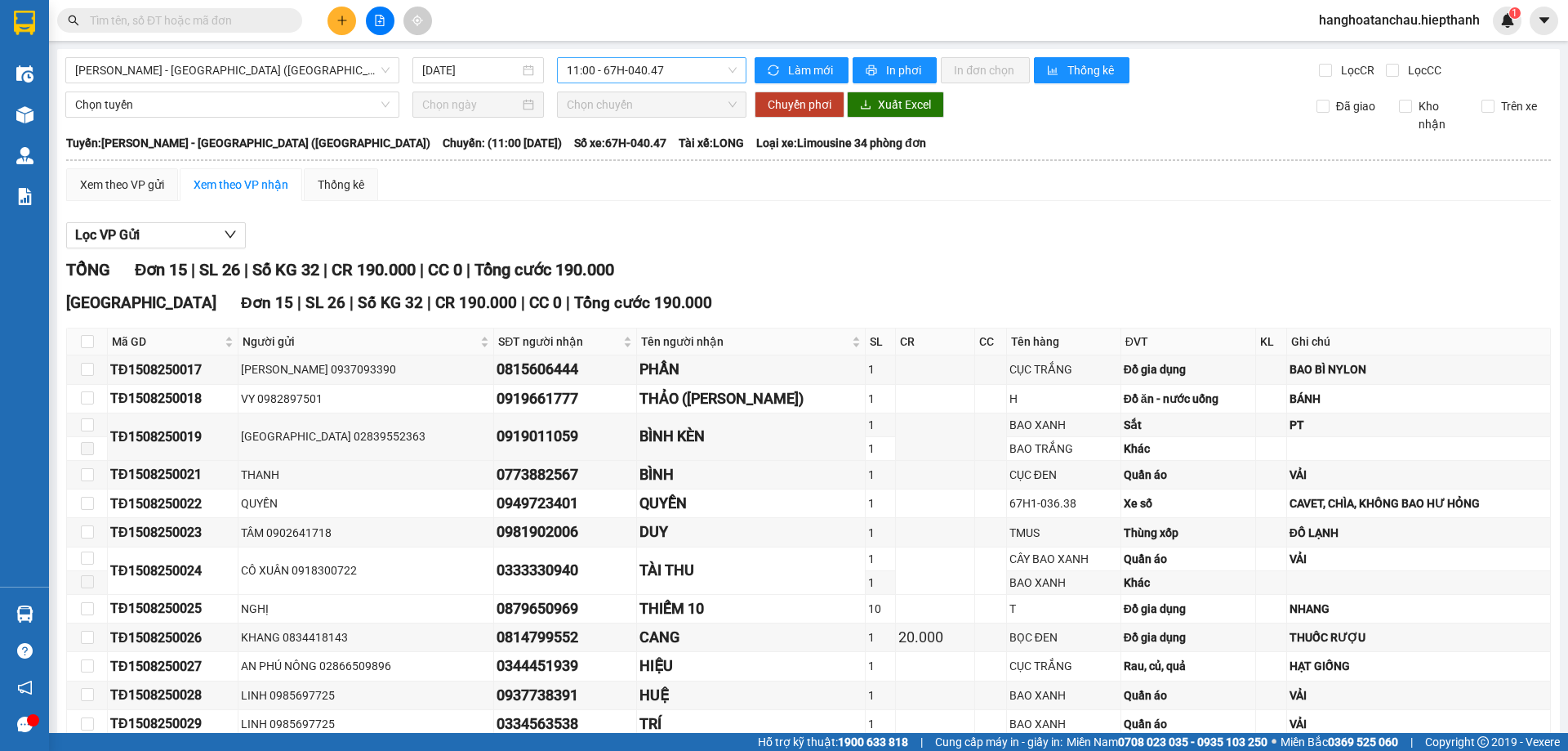
click at [652, 71] on span "11:00 - 67H-040.47" at bounding box center [652, 69] width 170 height 24
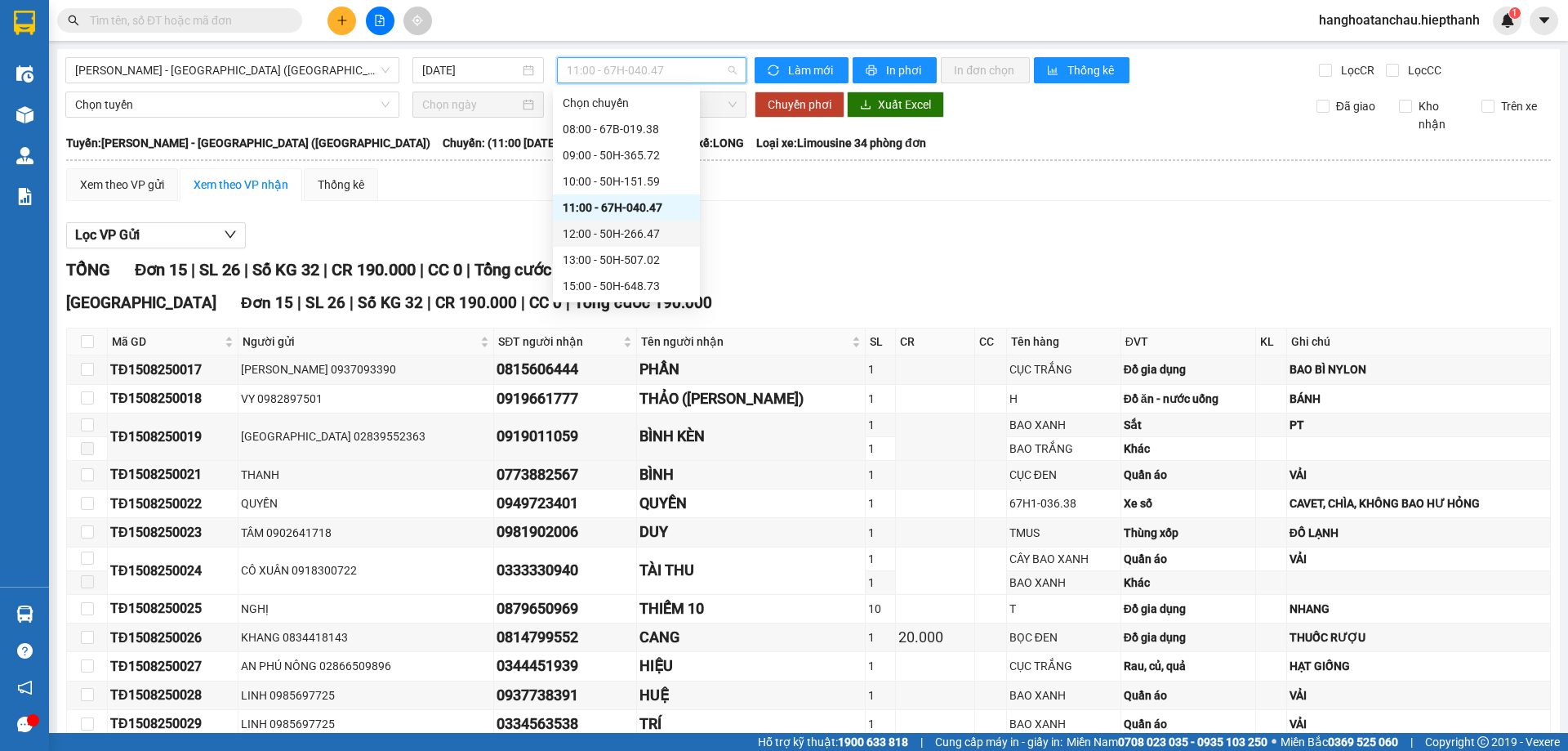
click at [644, 234] on div "12:00 - 50H-266.47" at bounding box center [625, 234] width 127 height 18
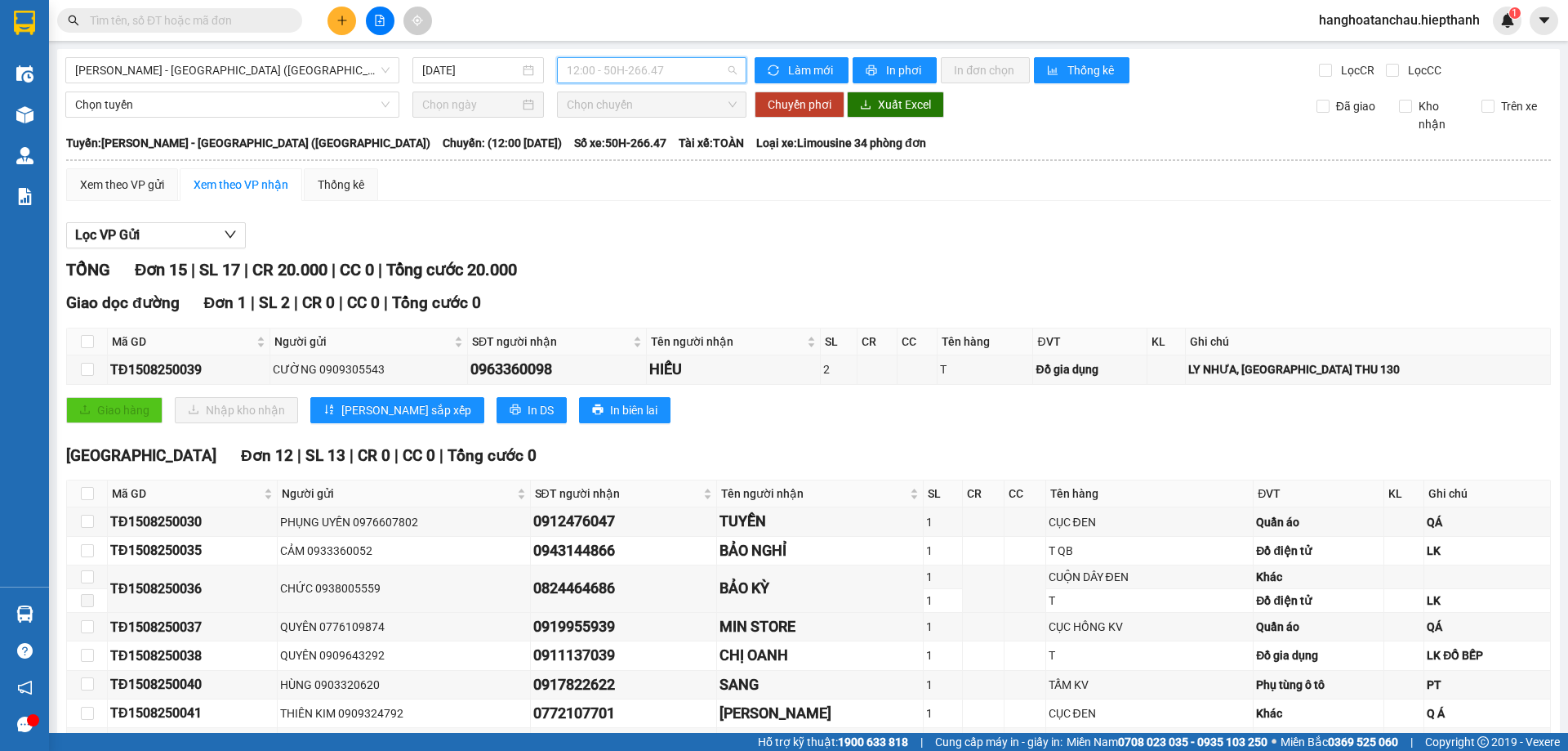
click at [659, 69] on span "12:00 - 50H-266.47" at bounding box center [652, 69] width 170 height 24
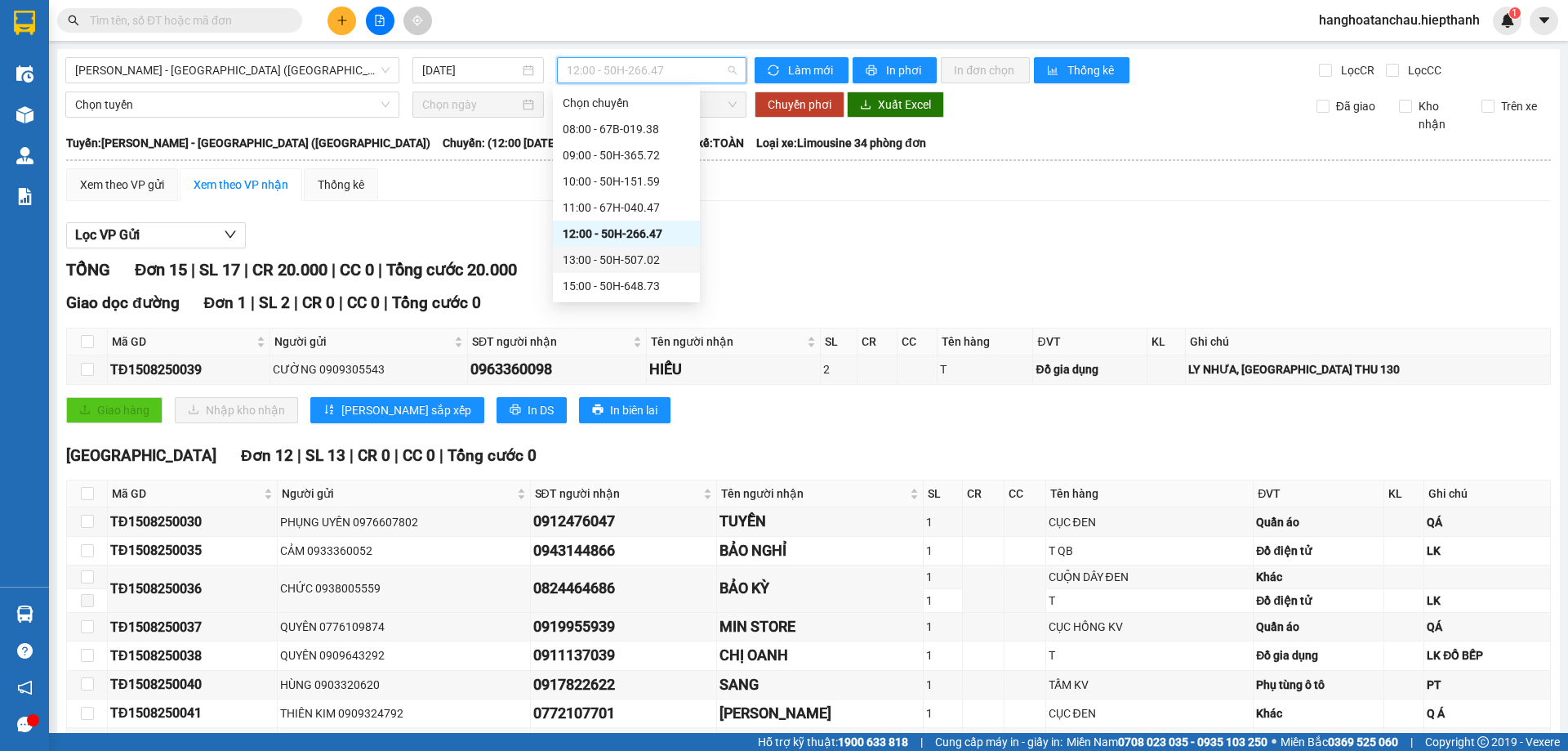
click at [628, 252] on div "13:00 - 50H-507.02" at bounding box center [625, 260] width 127 height 18
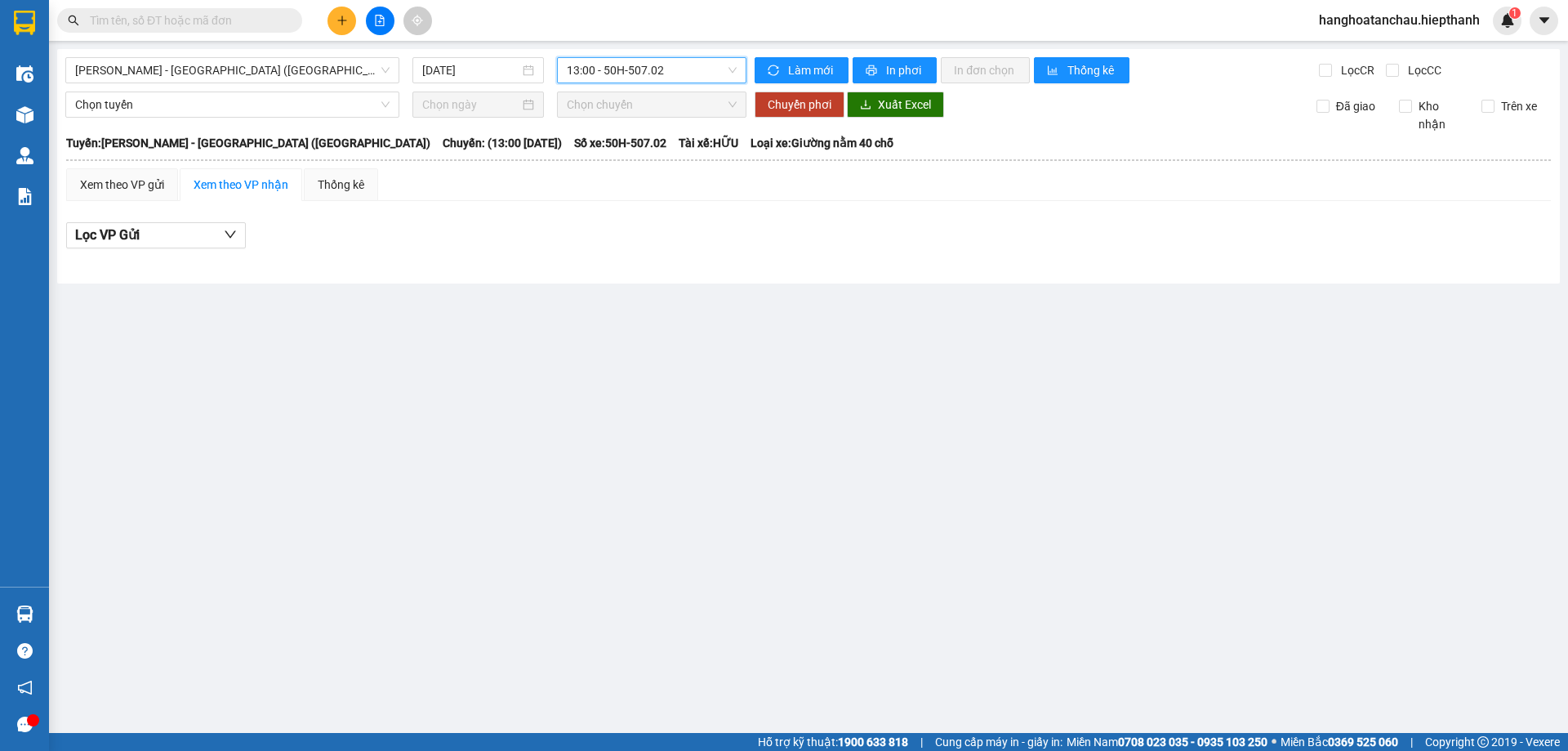
click at [643, 69] on span "13:00 - 50H-507.02" at bounding box center [652, 69] width 170 height 24
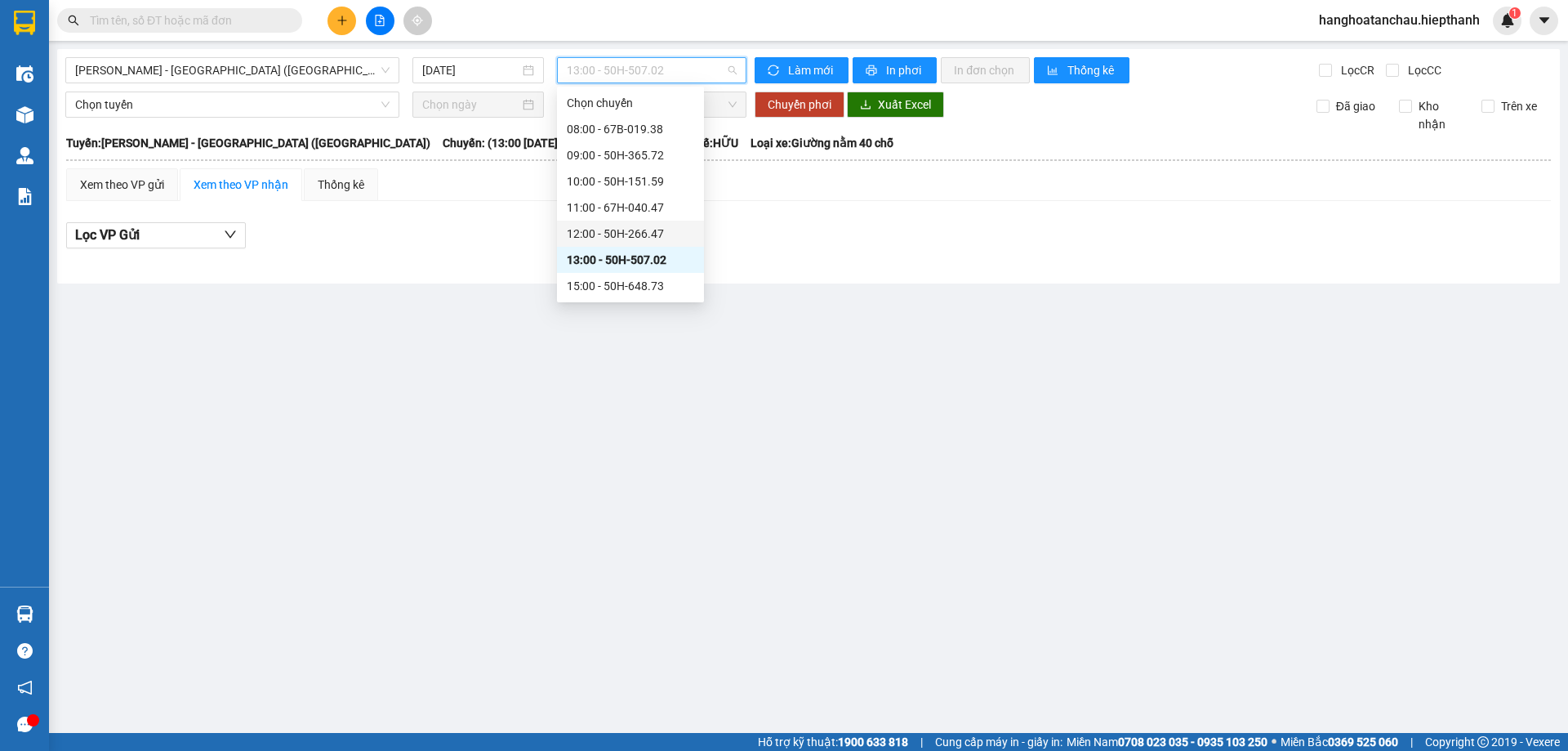
click at [628, 241] on div "12:00 - 50H-266.47" at bounding box center [630, 234] width 127 height 18
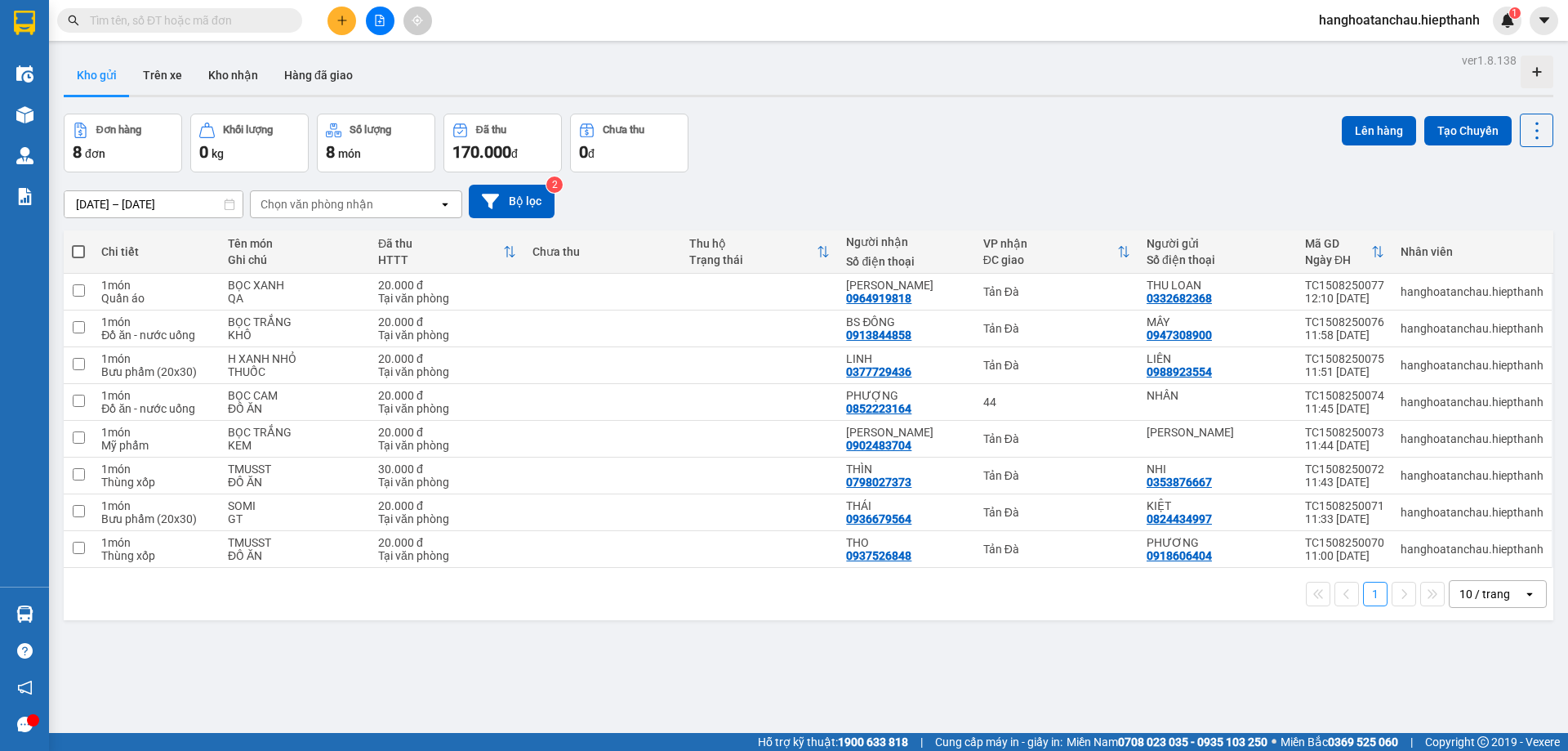
click at [906, 146] on div "Đơn hàng 8 đơn Khối lượng 0 kg Số lượng 8 món Đã thu 170.000 đ Chưa thu 0 đ Lên…" at bounding box center [808, 142] width 1490 height 59
click at [320, 75] on button "Hàng đã giao" at bounding box center [318, 76] width 95 height 40
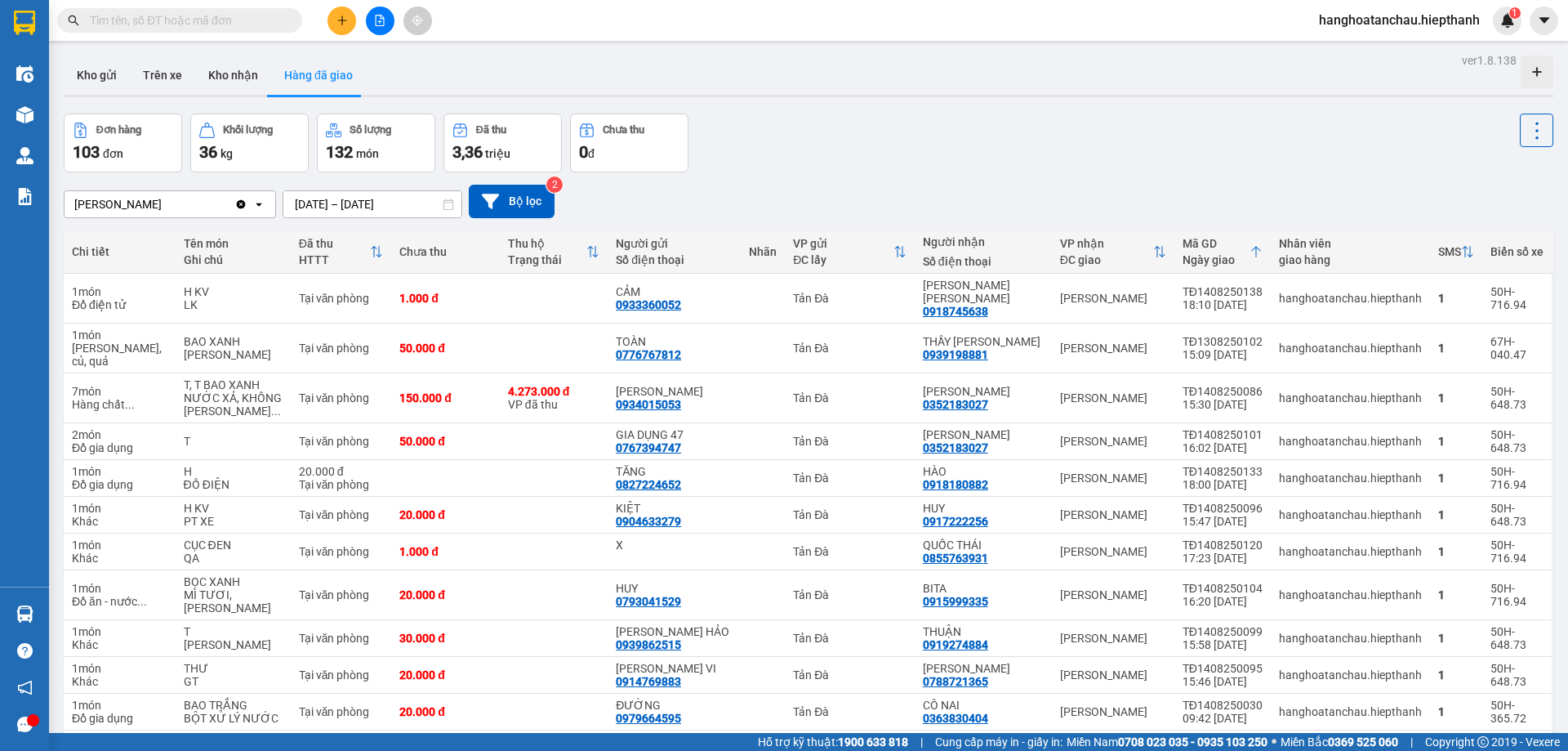
click at [844, 140] on div "Đơn hàng 103 đơn Khối lượng 36 kg Số lượng 132 món Đã thu 3,36 triệu Chưa thu 0…" at bounding box center [808, 142] width 1490 height 59
click at [845, 145] on div "Đơn hàng 103 đơn Khối lượng 36 kg Số lượng 132 món Đã thu 3,36 triệu Chưa thu 0…" at bounding box center [808, 142] width 1490 height 59
click at [884, 176] on div "Tân Châu Clear value open 15/08/2025 – 15/08/2025 Press the down arrow key to i…" at bounding box center [808, 201] width 1490 height 58
click at [230, 70] on button "Kho nhận" at bounding box center [233, 76] width 76 height 40
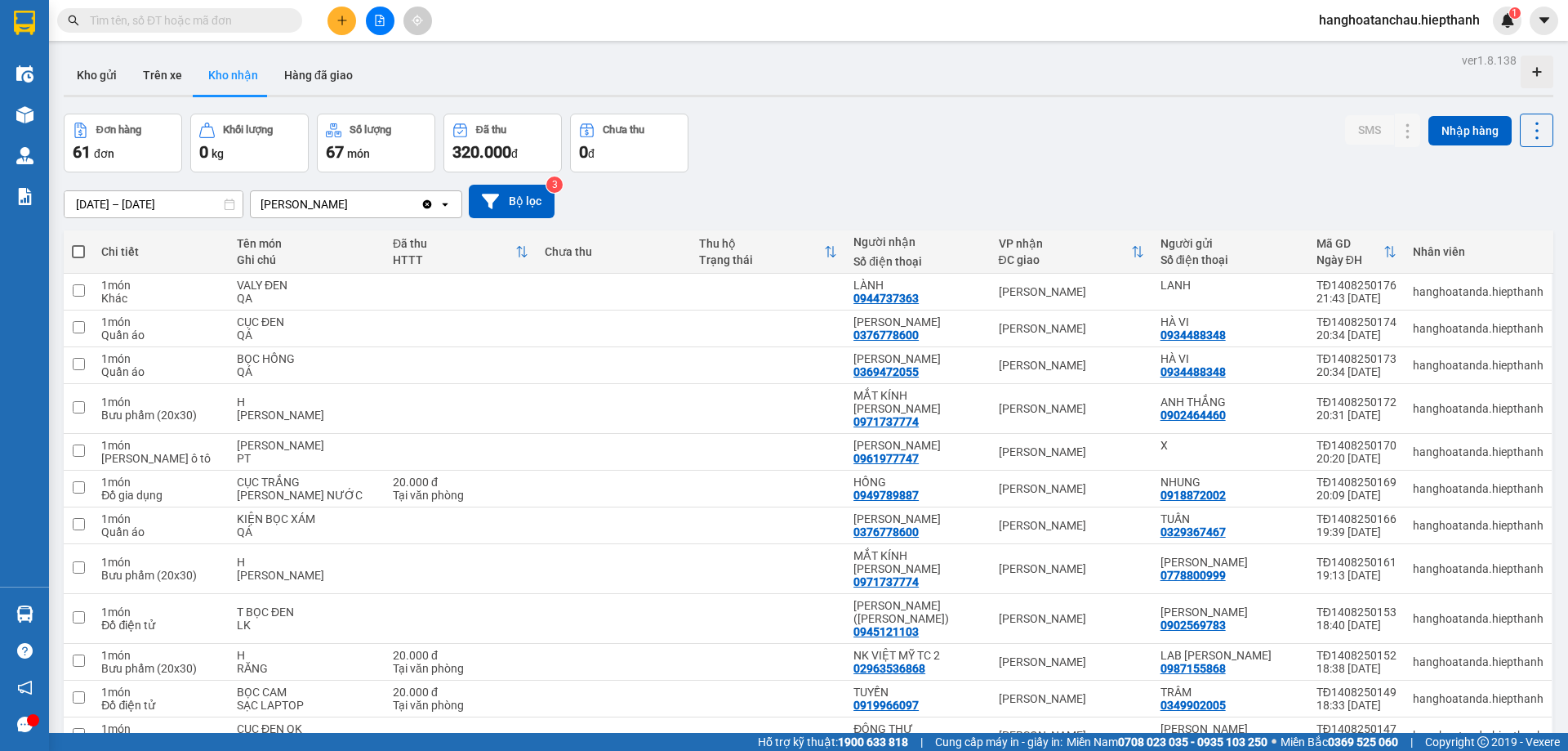
click at [868, 160] on div "Đơn hàng 61 đơn Khối lượng 0 kg Số lượng 67 món Đã thu 320.000 đ Chưa thu 0 đ S…" at bounding box center [808, 142] width 1490 height 59
click at [866, 126] on div "Đơn hàng 61 đơn Khối lượng 0 kg Số lượng 67 món Đã thu 320.000 đ Chưa thu 0 đ S…" at bounding box center [808, 142] width 1490 height 59
click at [197, 14] on input "text" at bounding box center [187, 21] width 193 height 18
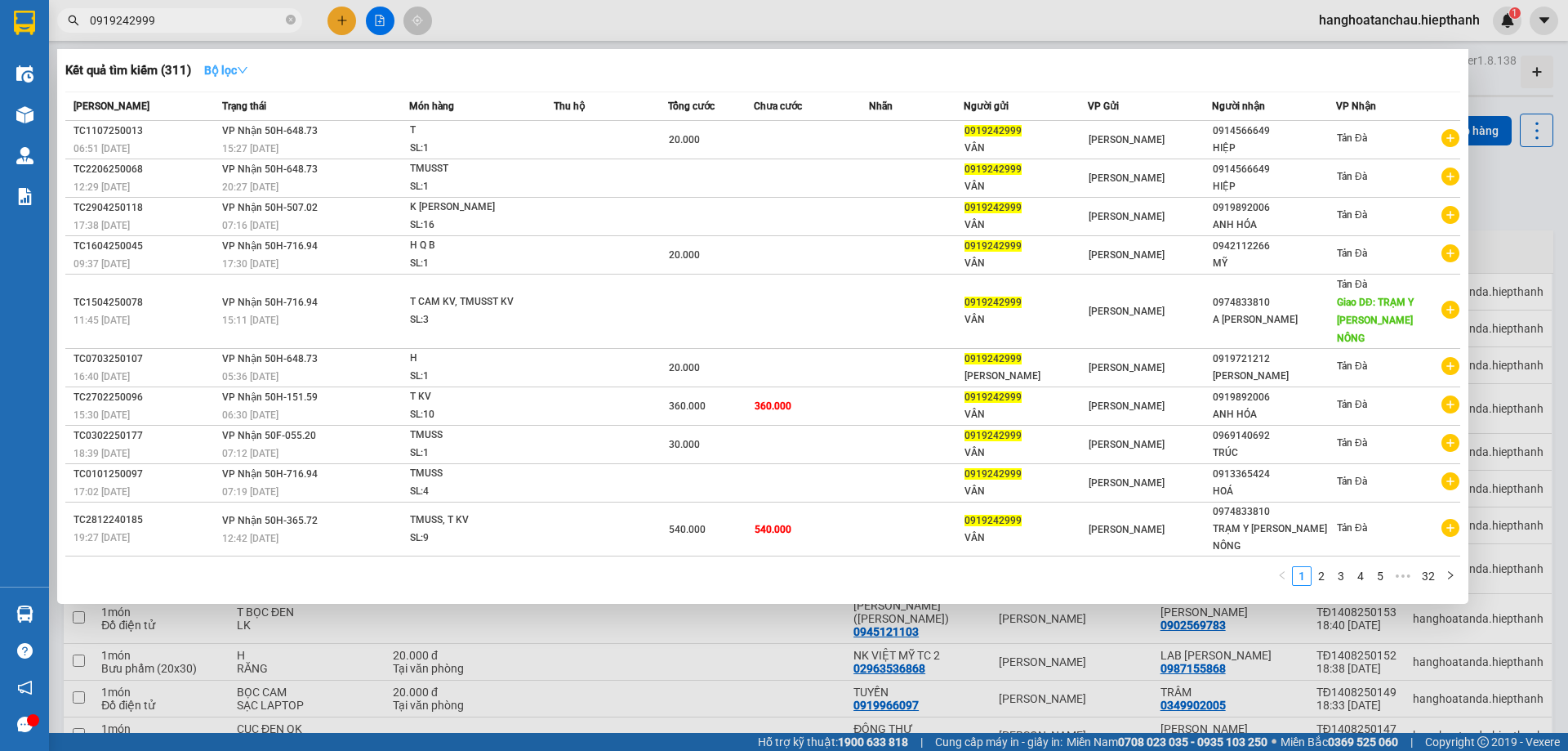
type input "0919242999"
click at [249, 66] on icon "down" at bounding box center [242, 70] width 12 height 12
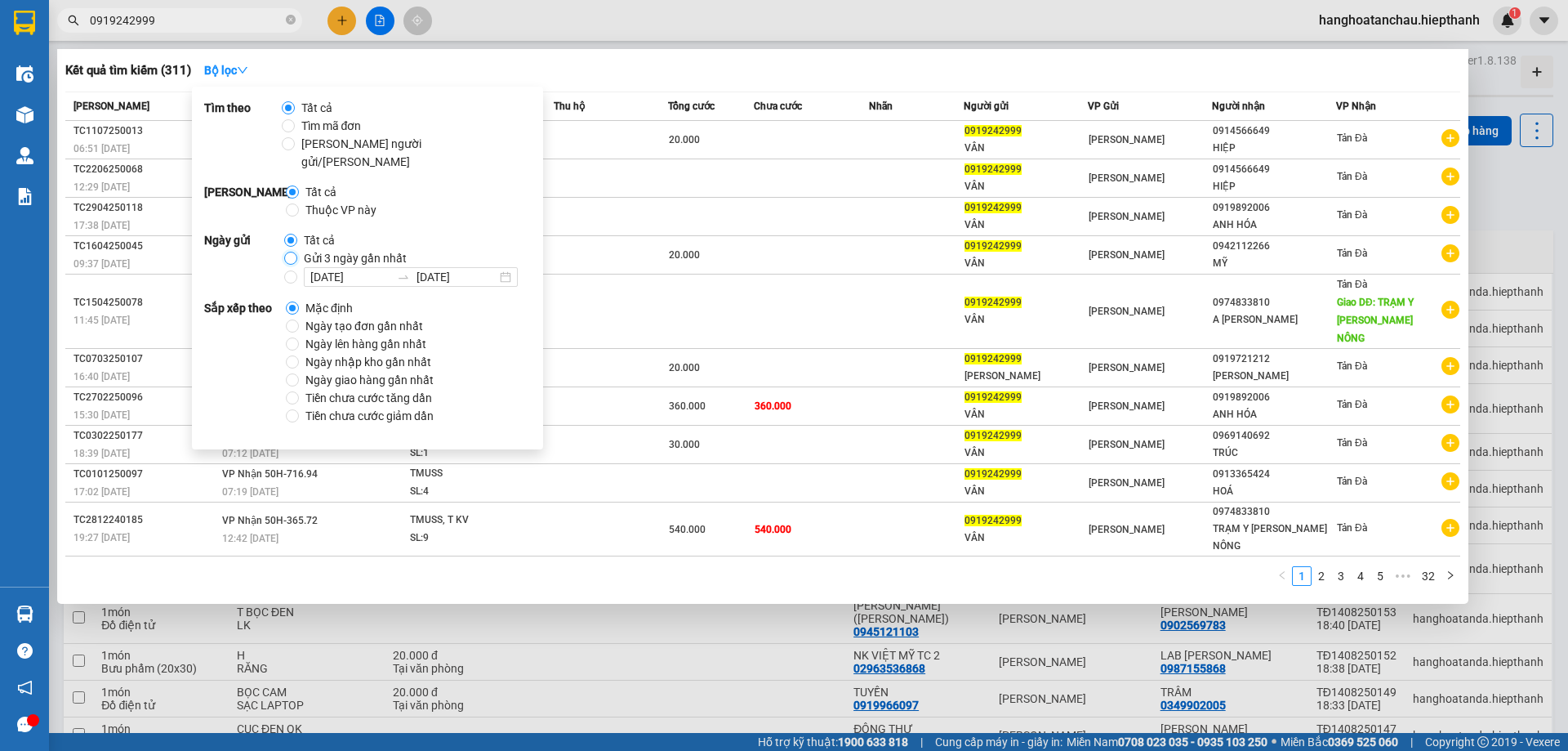
click at [287, 252] on input "Gửi 3 ngày gần nhất" at bounding box center [290, 258] width 14 height 14
radio input "true"
radio input "false"
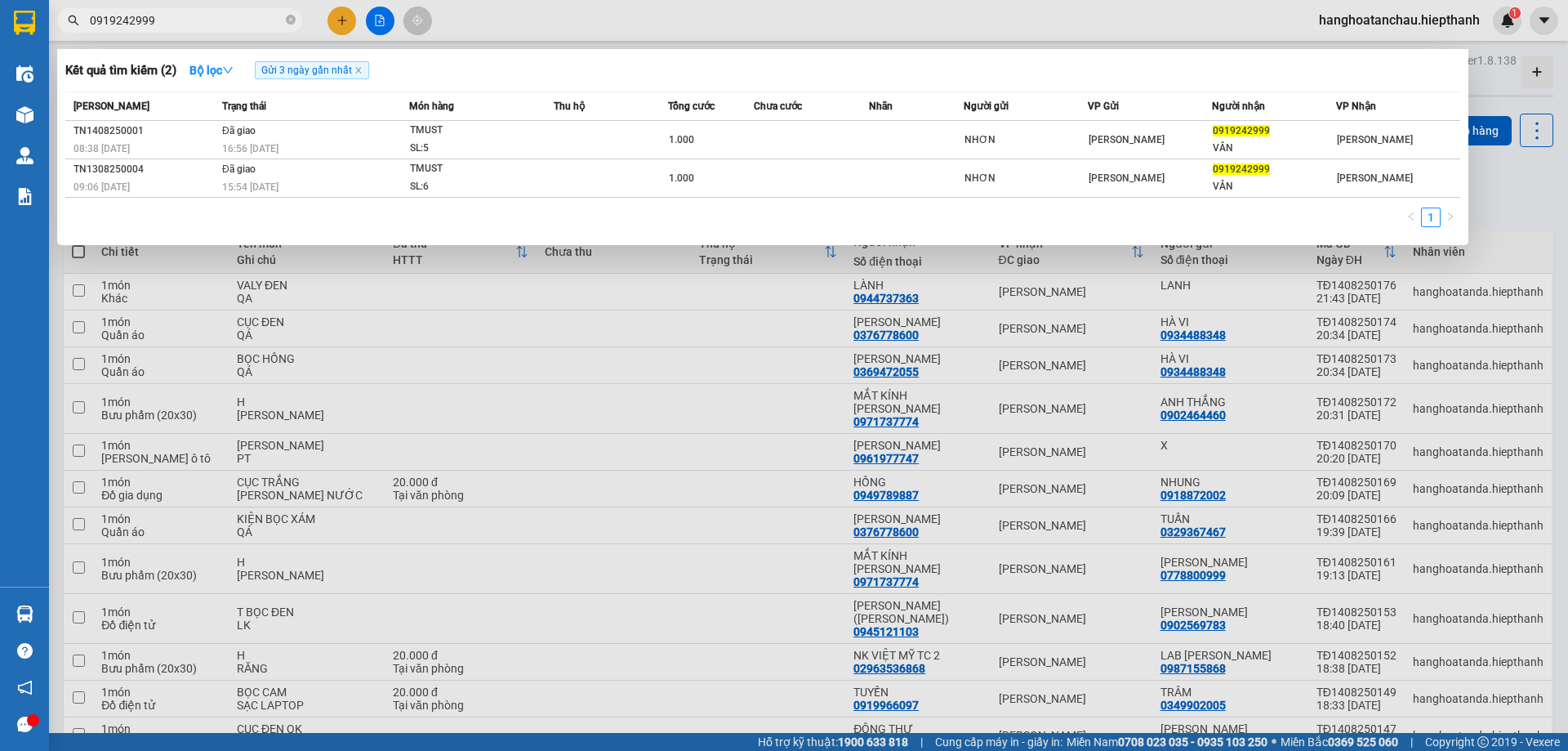
click at [649, 65] on div "Kết quả tìm kiếm ( 2 ) Bộ lọc Gửi 3 ngày gần nhất" at bounding box center [763, 69] width 1395 height 26
click at [380, 17] on div at bounding box center [784, 375] width 1568 height 751
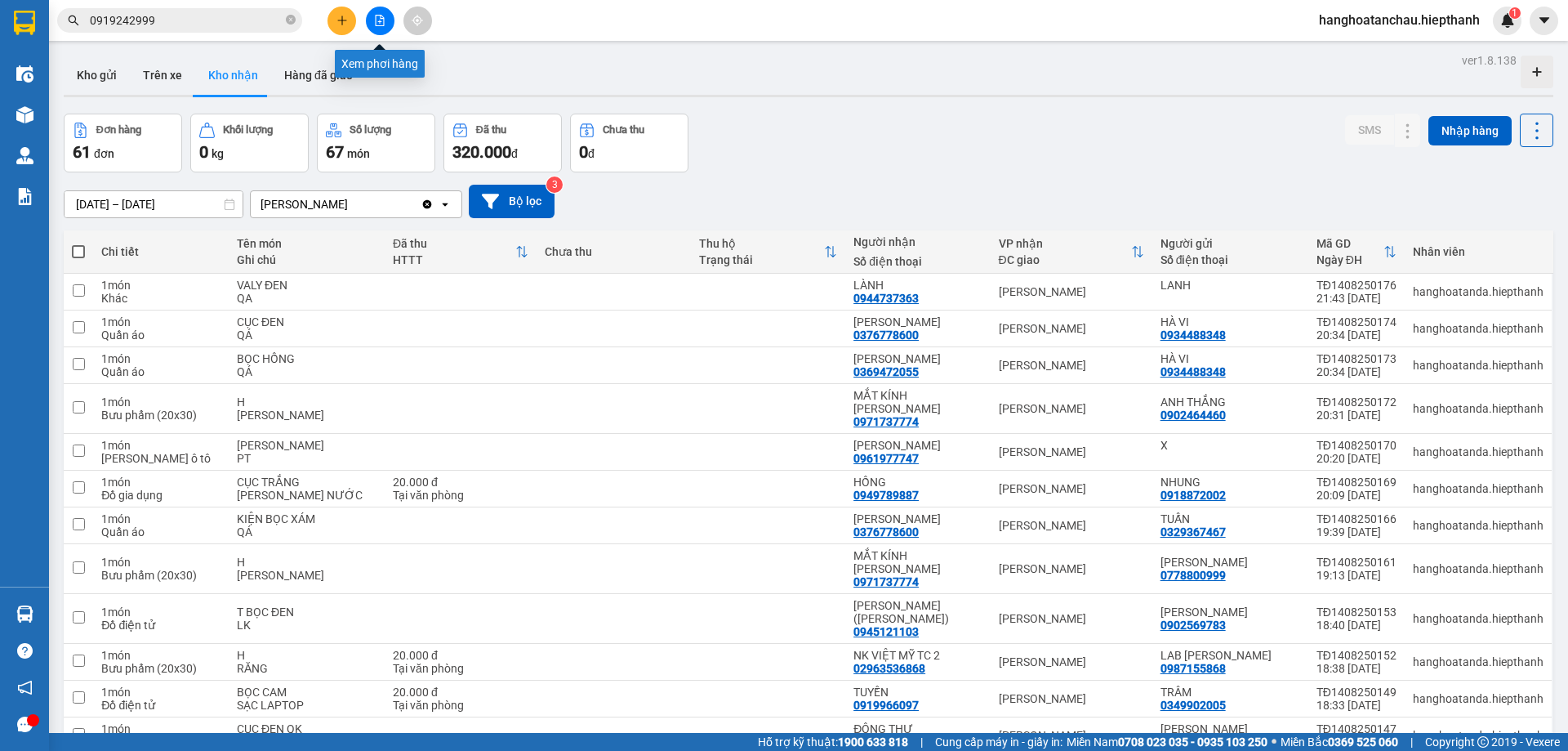
click at [384, 19] on icon "file-add" at bounding box center [380, 20] width 9 height 12
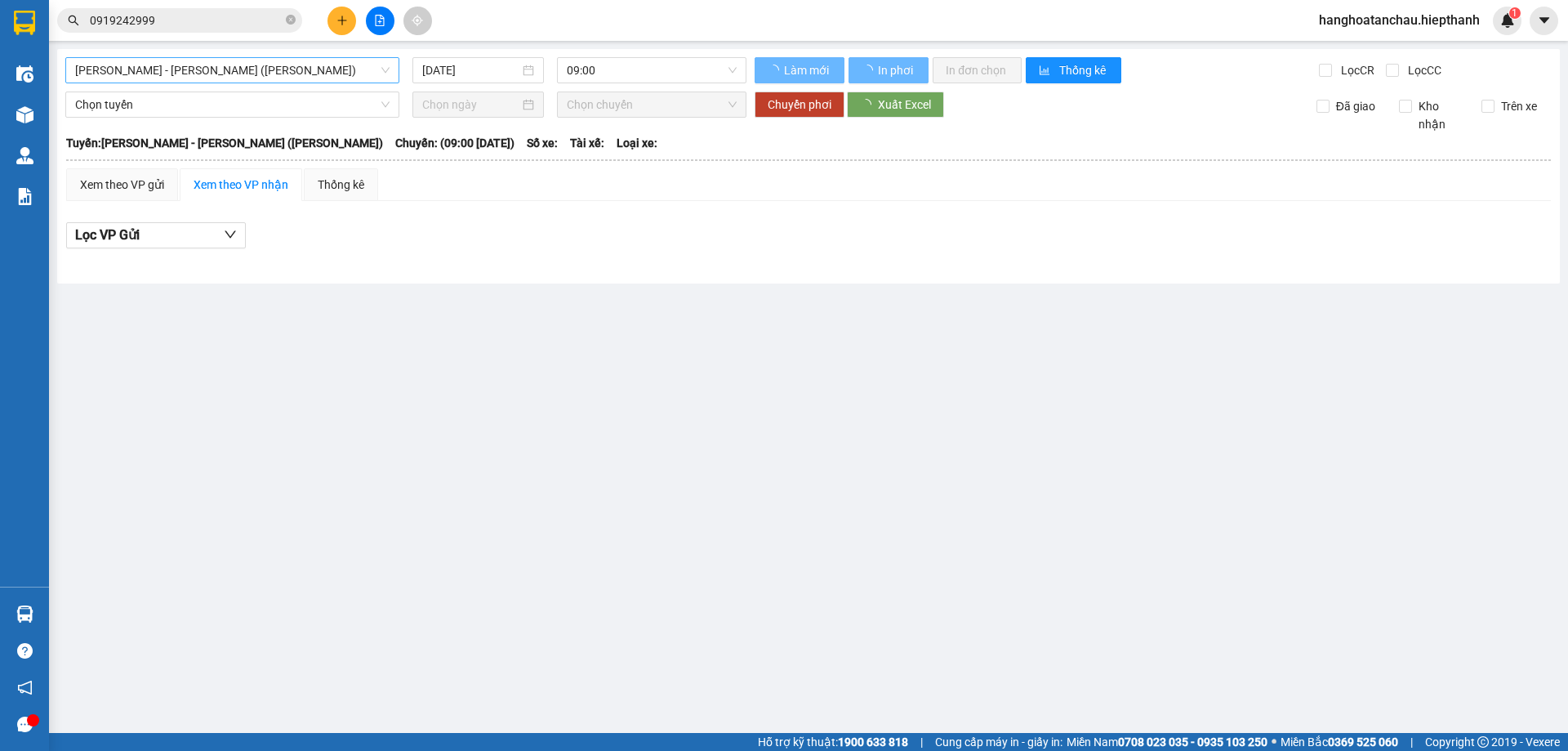
click at [255, 70] on span "Hồ Chí Minh - Tân Châu (TIỀN)" at bounding box center [232, 69] width 315 height 24
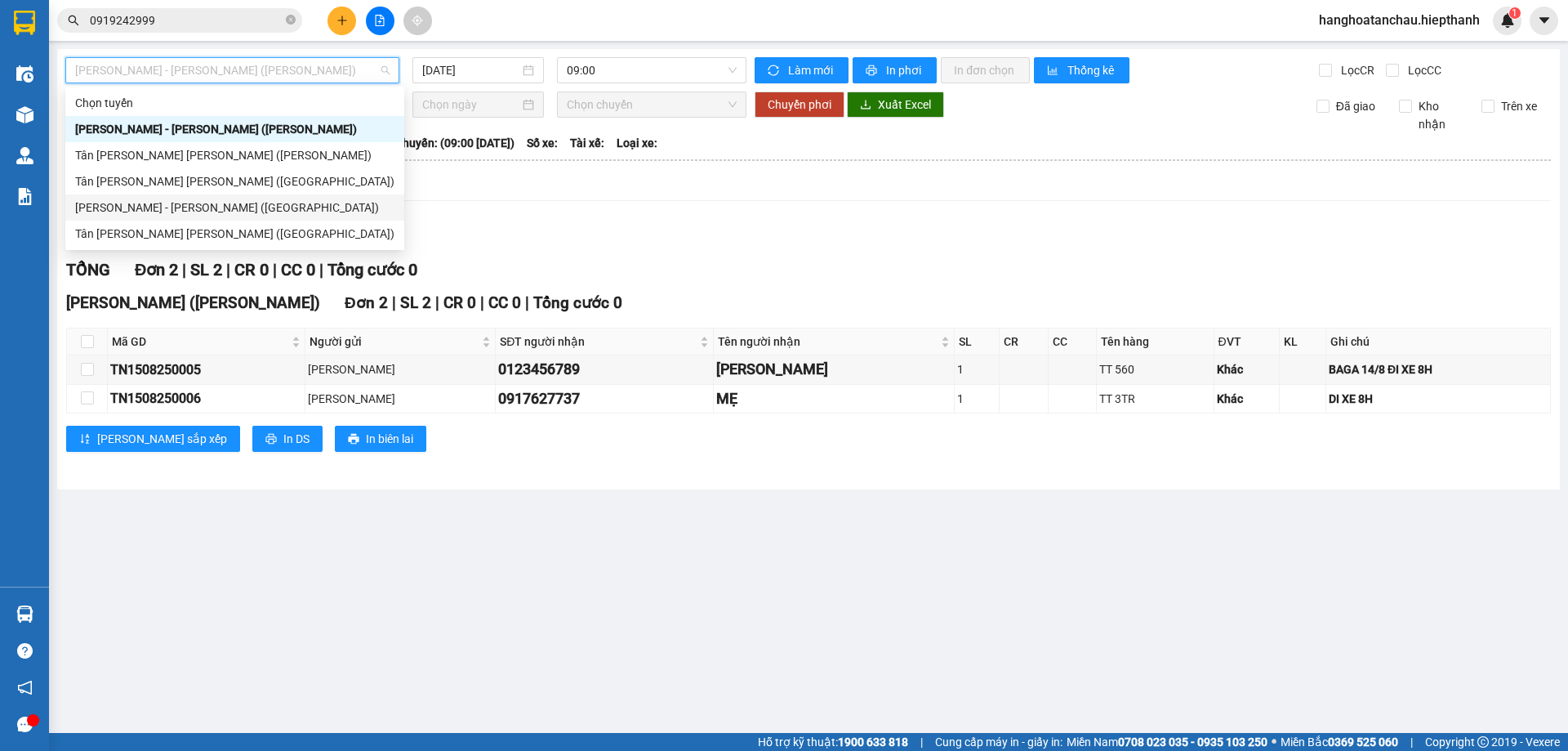
click at [232, 202] on div "Hồ Chí Minh - Tân Châu (Giường)" at bounding box center [234, 207] width 319 height 18
type input "15/08/2025"
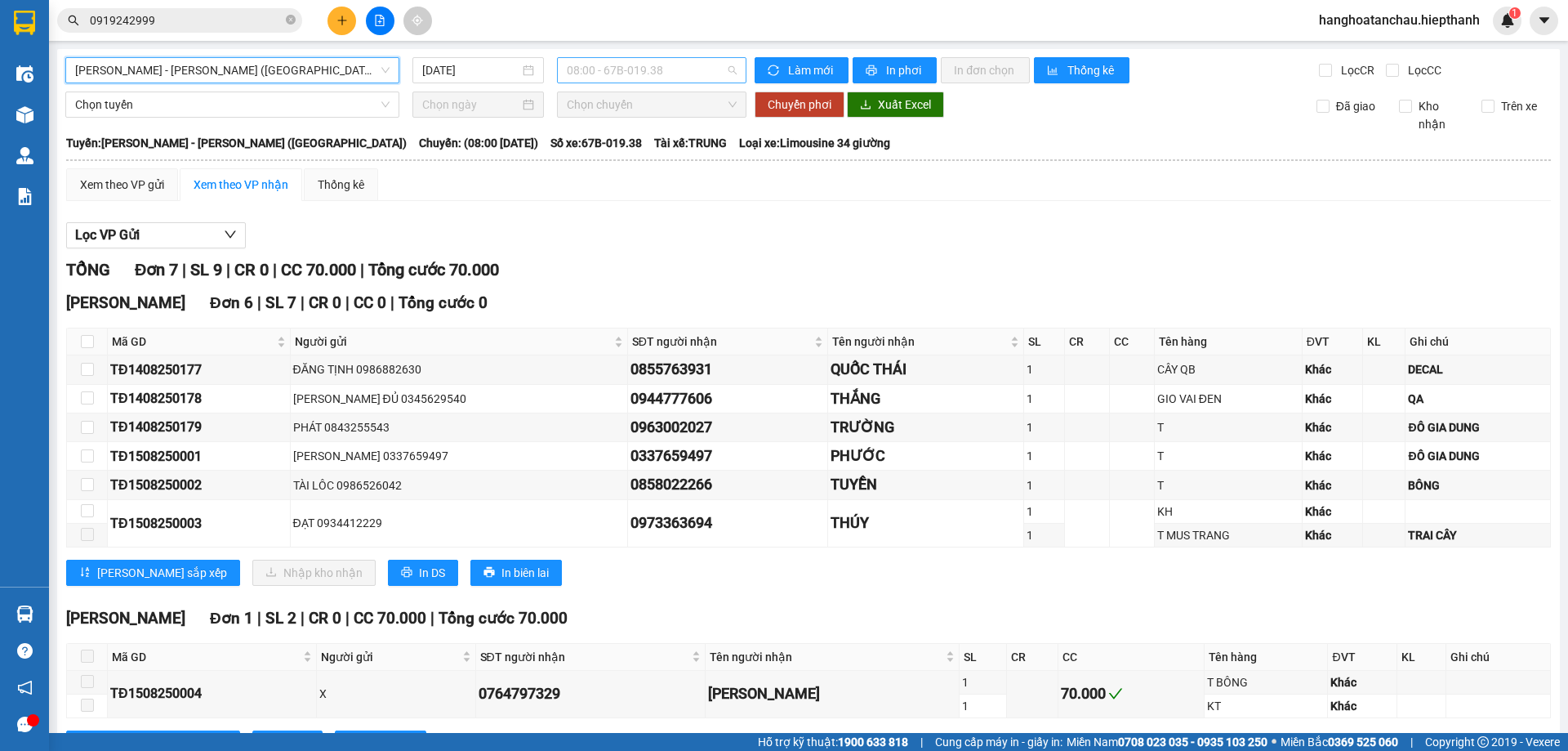
click at [644, 70] on span "08:00 - 67B-019.38" at bounding box center [652, 69] width 170 height 24
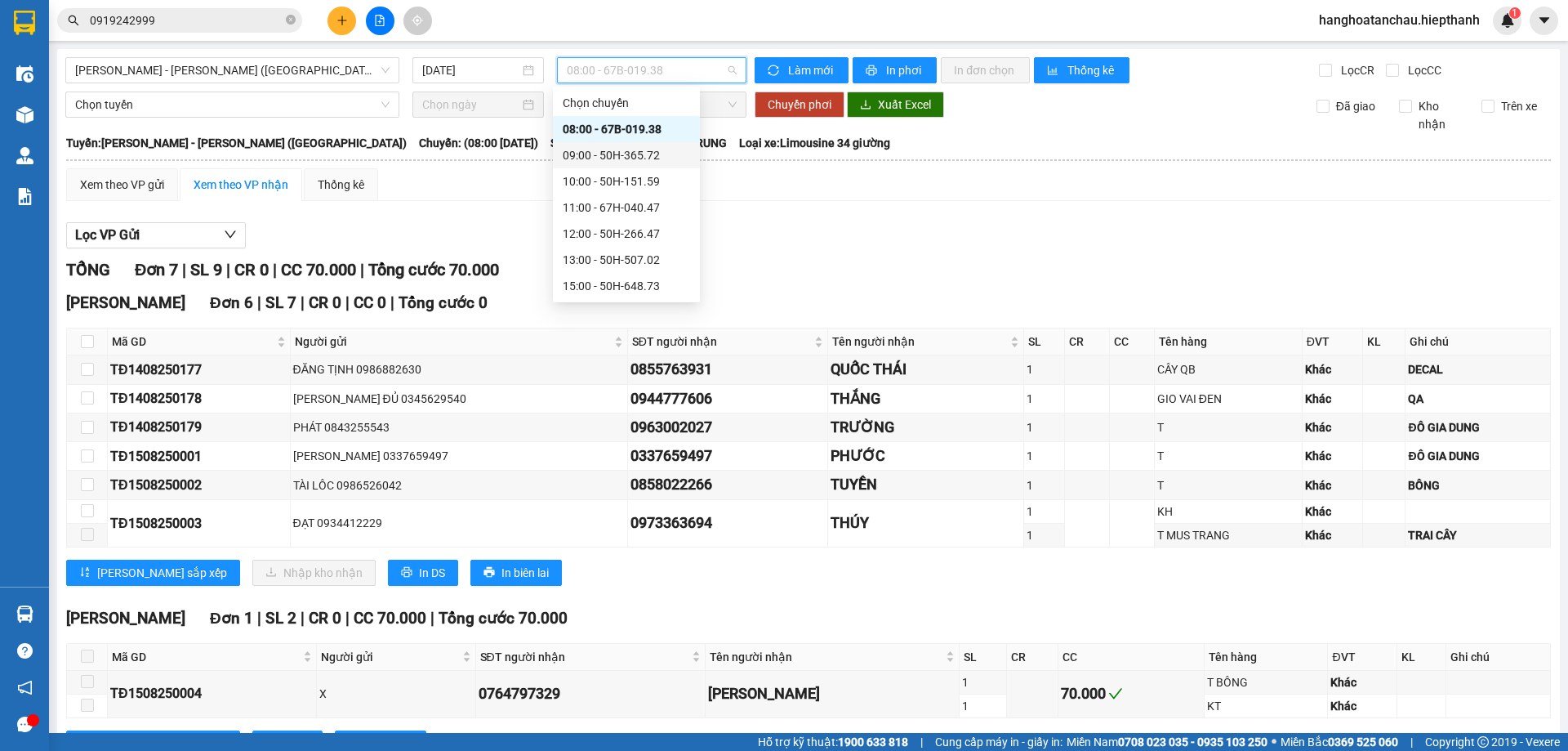
click at [629, 159] on div "09:00 - 50H-365.72" at bounding box center [625, 155] width 127 height 18
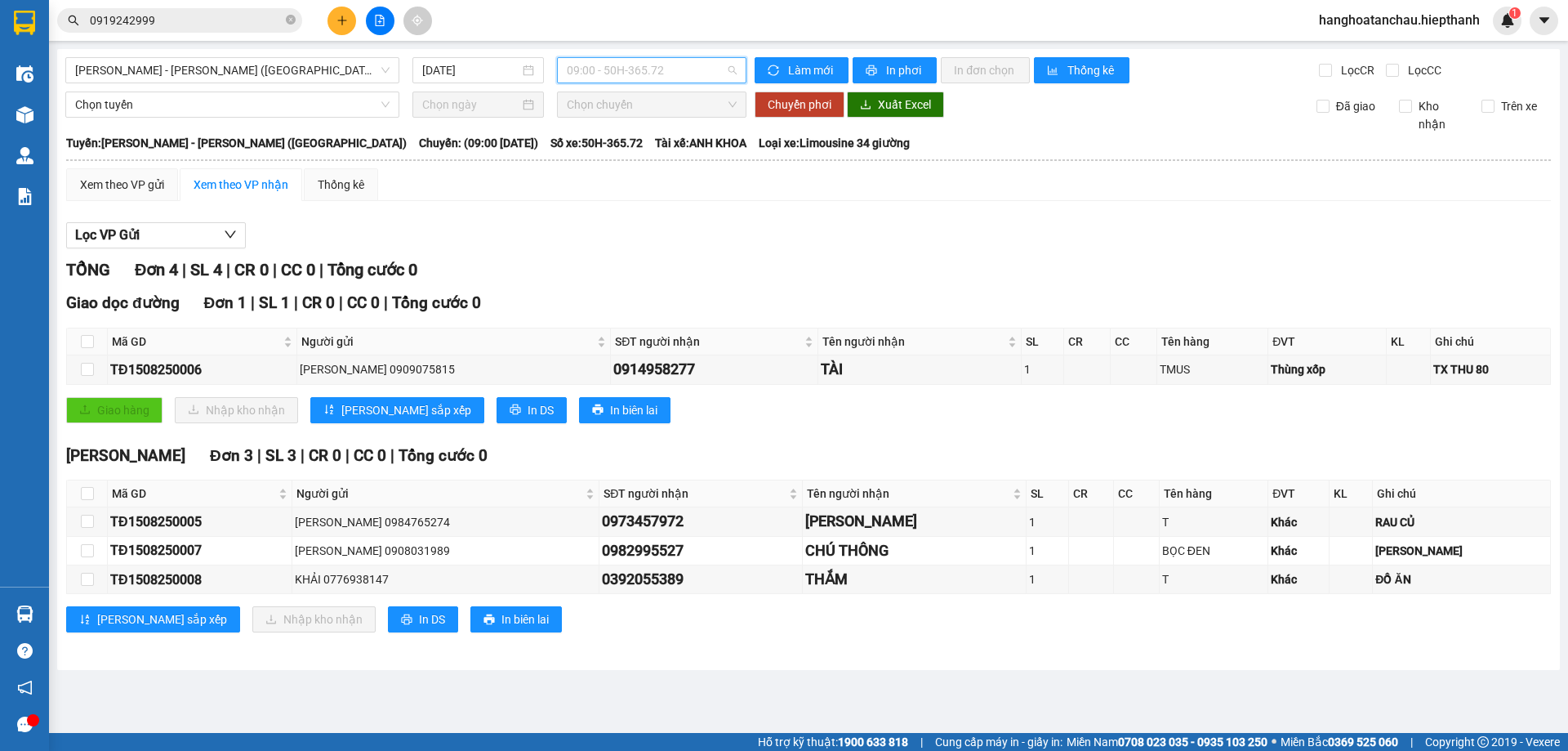
click at [663, 65] on span "09:00 - 50H-365.72" at bounding box center [652, 69] width 170 height 24
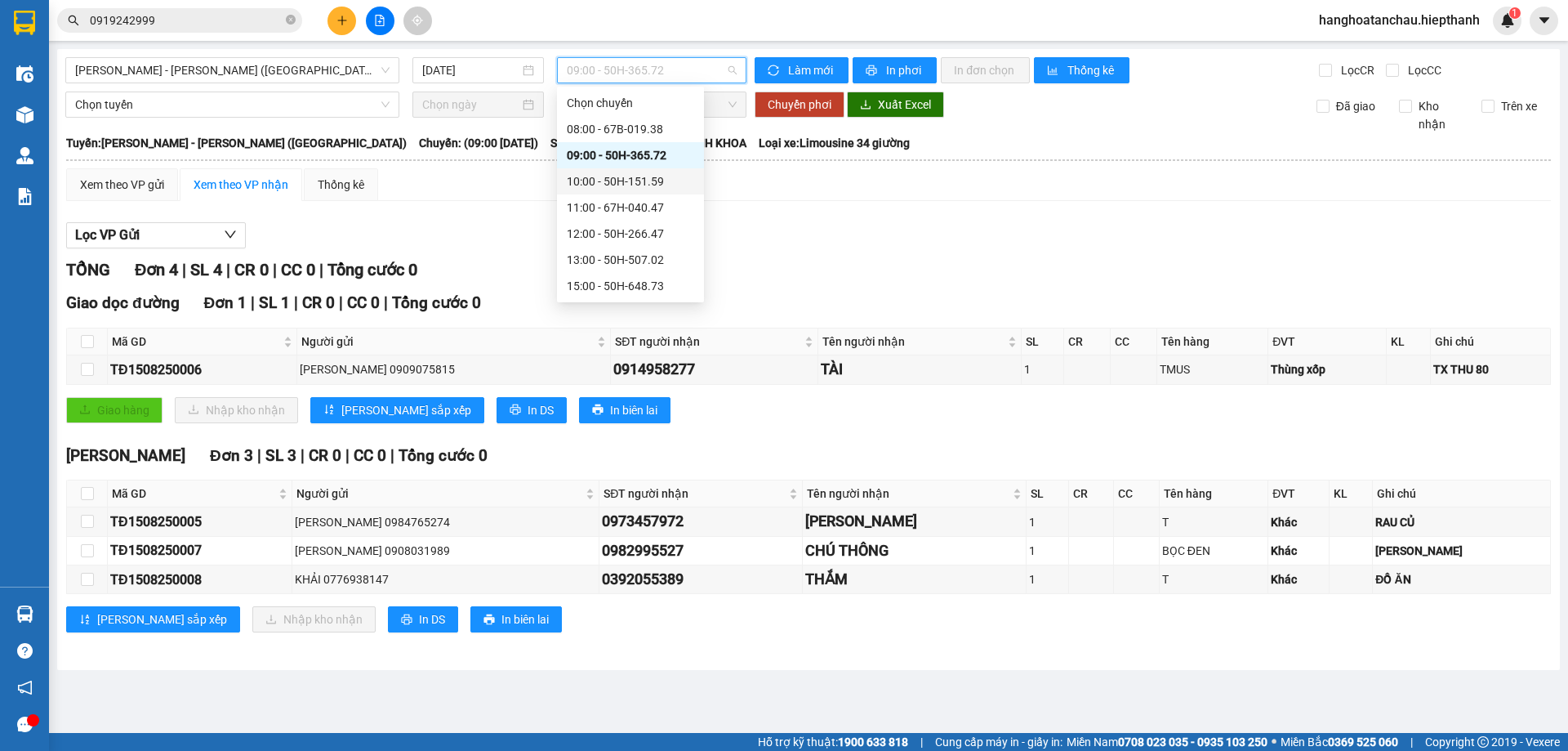
click at [628, 179] on div "10:00 - 50H-151.59" at bounding box center [630, 181] width 127 height 18
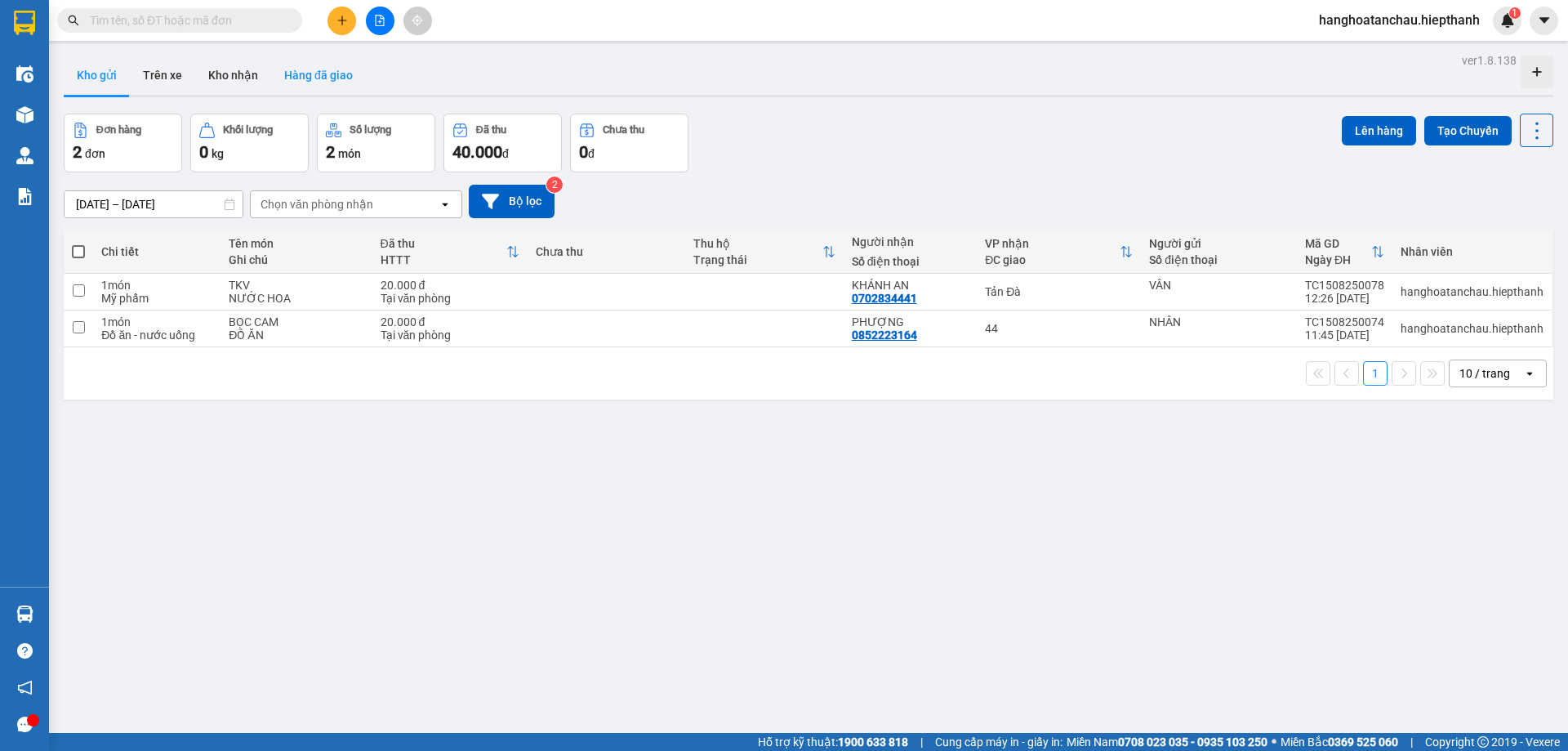
click at [318, 74] on button "Hàng đã giao" at bounding box center [318, 76] width 95 height 40
